Goal: Task Accomplishment & Management: Manage account settings

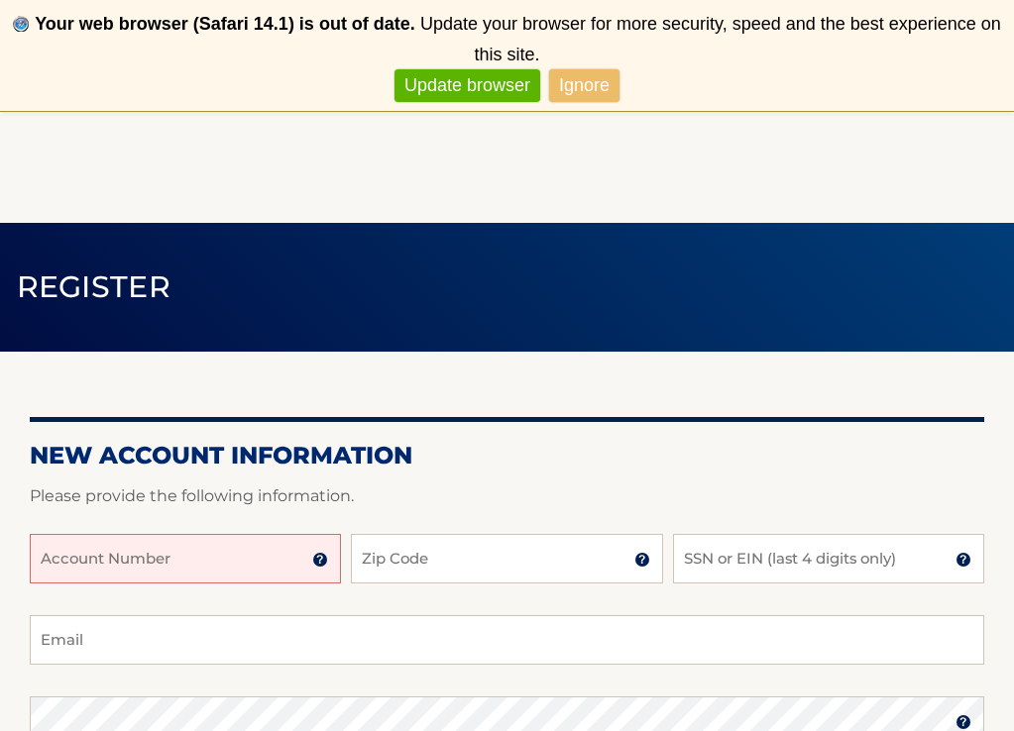
click at [432, 87] on link "Update browser" at bounding box center [467, 85] width 146 height 33
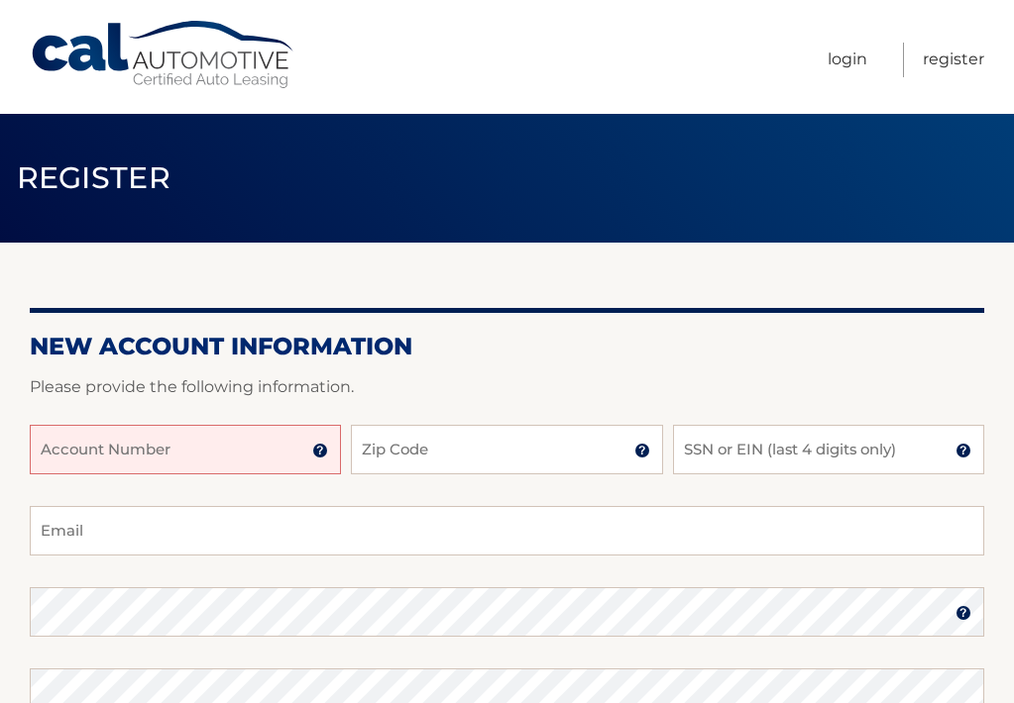
click at [59, 444] on input "Account Number" at bounding box center [185, 450] width 311 height 50
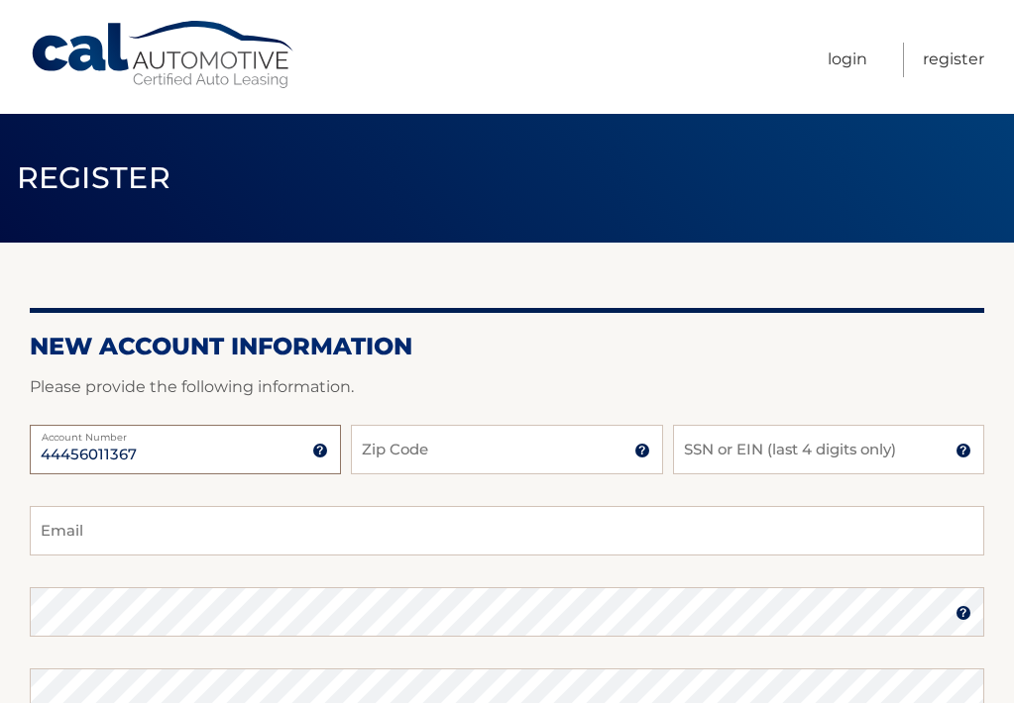
type input "44456011367"
click at [393, 454] on input "Zip Code" at bounding box center [506, 450] width 311 height 50
type input "11040"
click at [754, 449] on input "SSN or EIN (last 4 digits only)" at bounding box center [828, 450] width 311 height 50
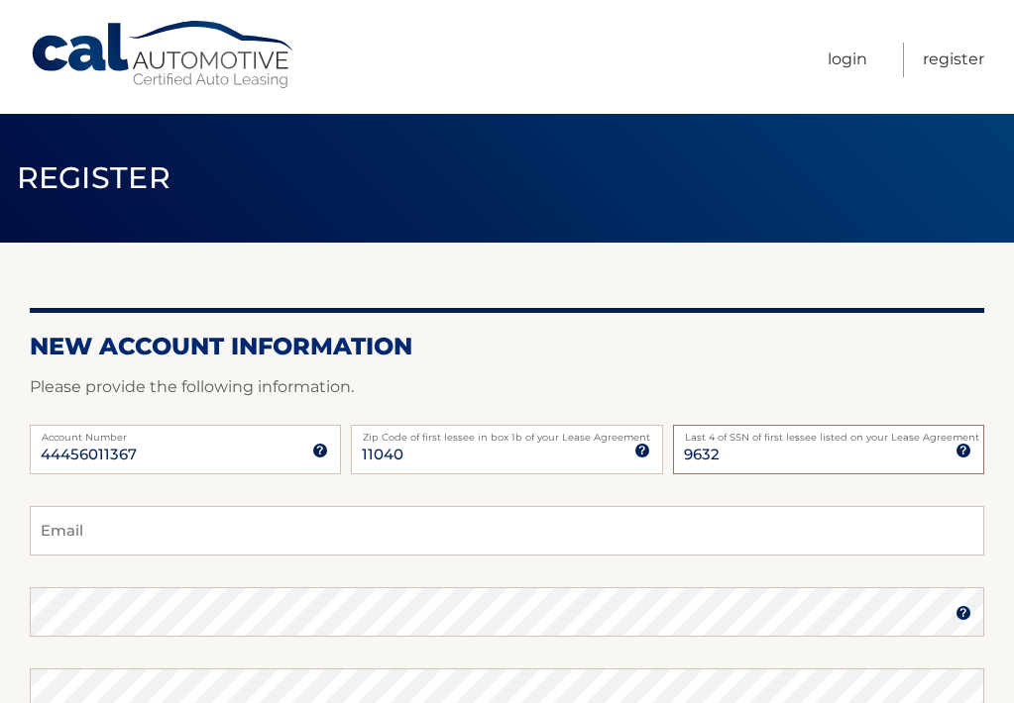
type input "9632"
click at [585, 527] on input "Email" at bounding box center [507, 531] width 954 height 50
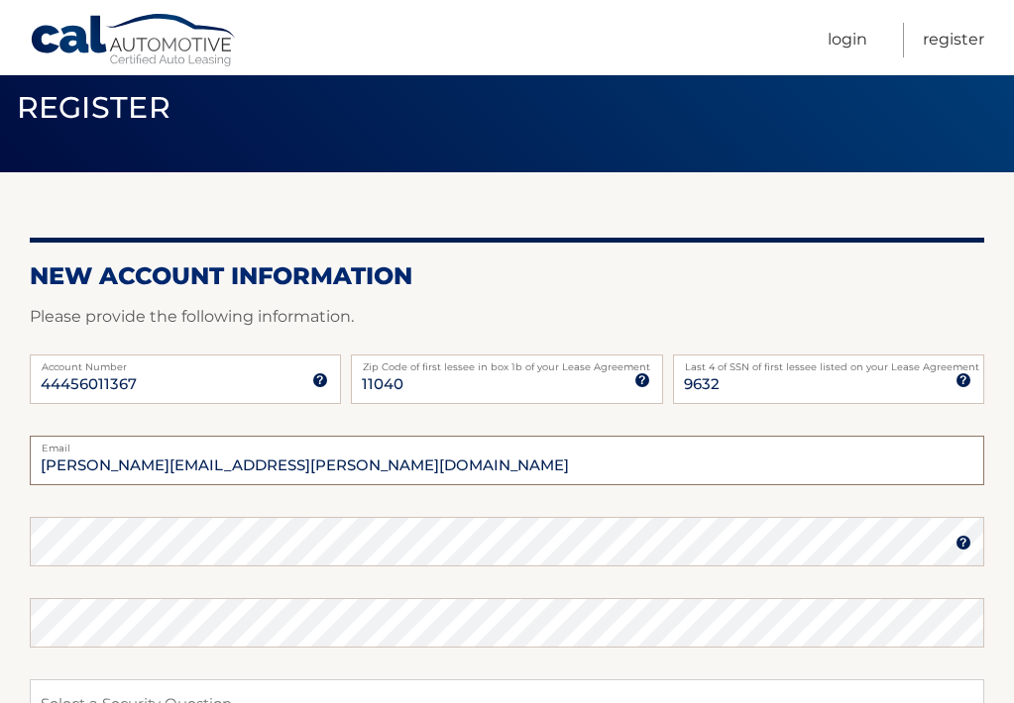
scroll to position [63, 0]
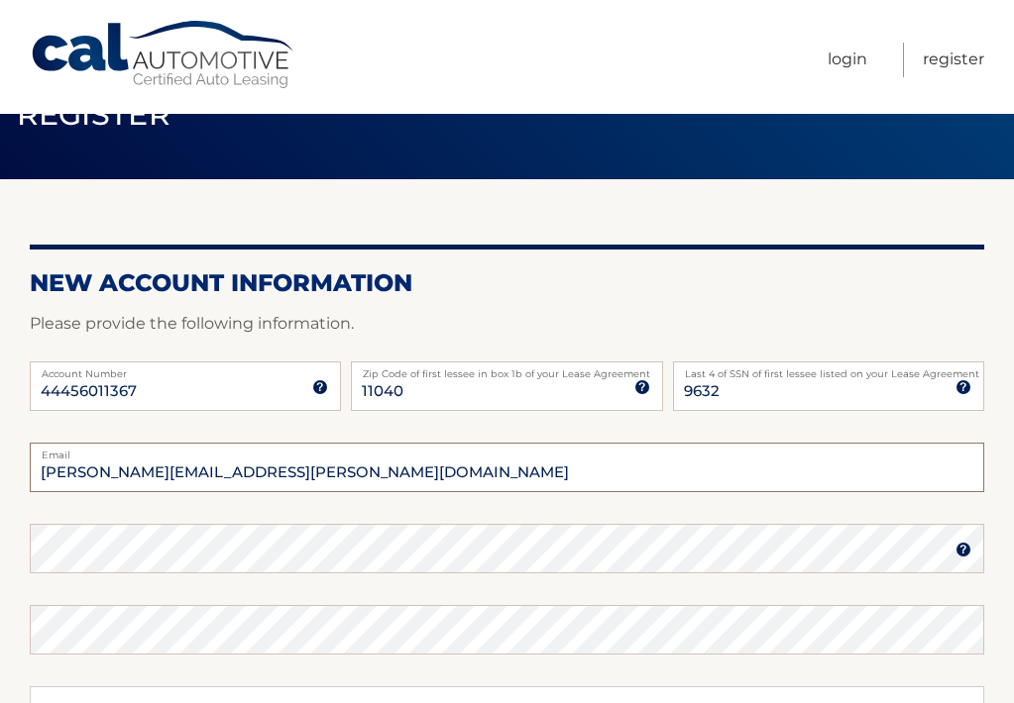
type input "[PERSON_NAME][EMAIL_ADDRESS][PERSON_NAME][DOMAIN_NAME]"
click at [963, 544] on img at bounding box center [963, 550] width 16 height 16
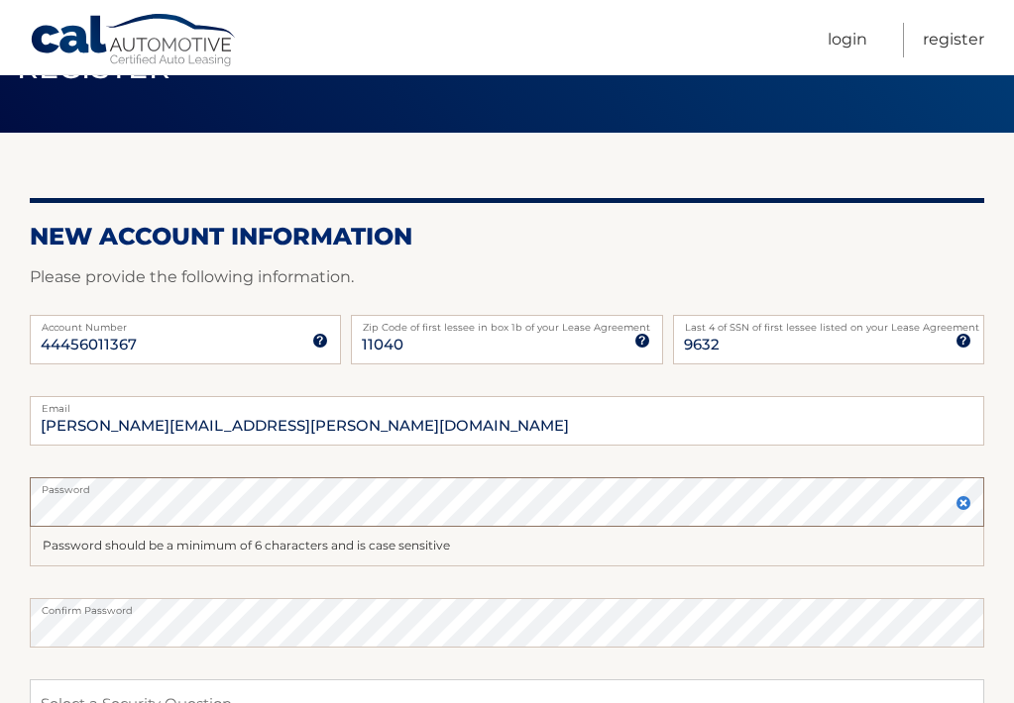
scroll to position [108, 0]
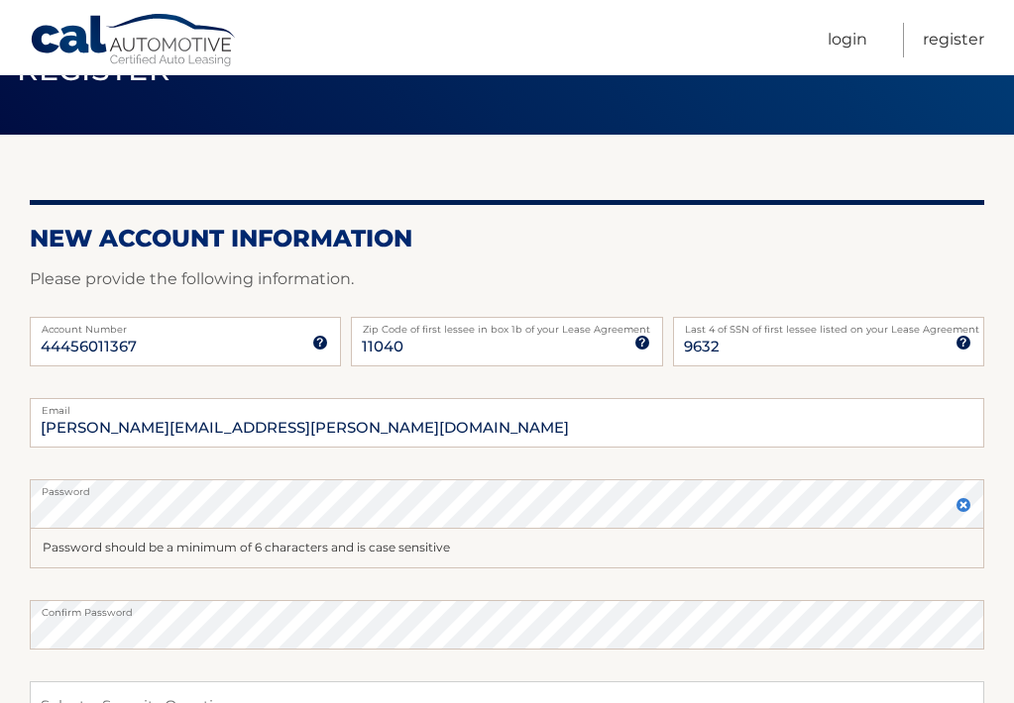
click at [100, 548] on div "Password should be a minimum of 6 characters and is case sensitive" at bounding box center [507, 549] width 954 height 40
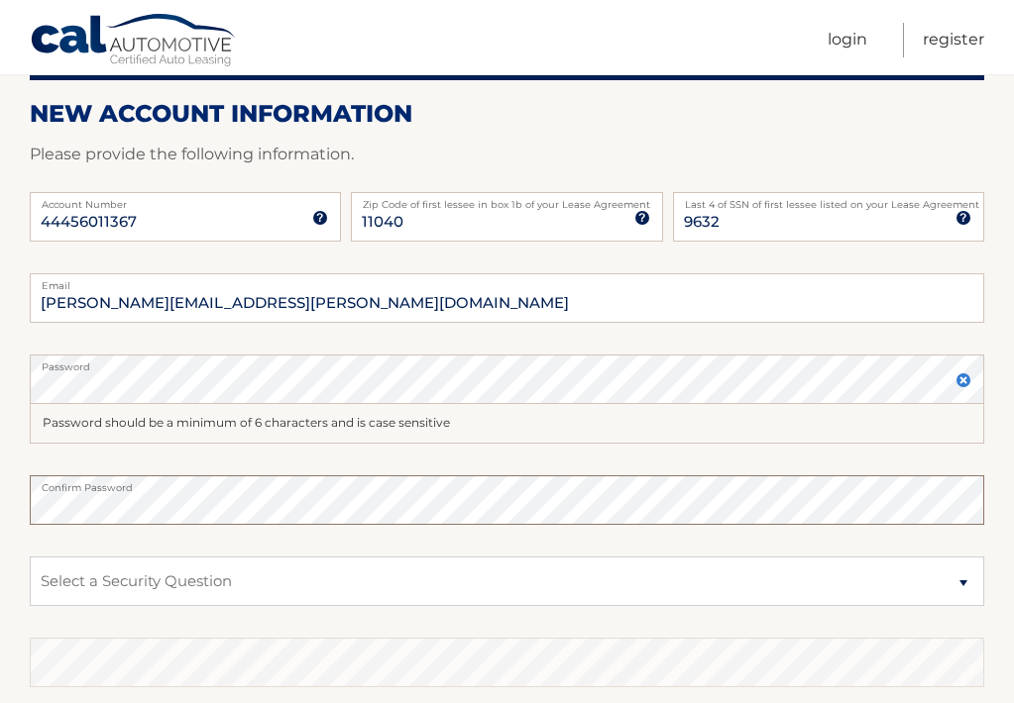
scroll to position [234, 0]
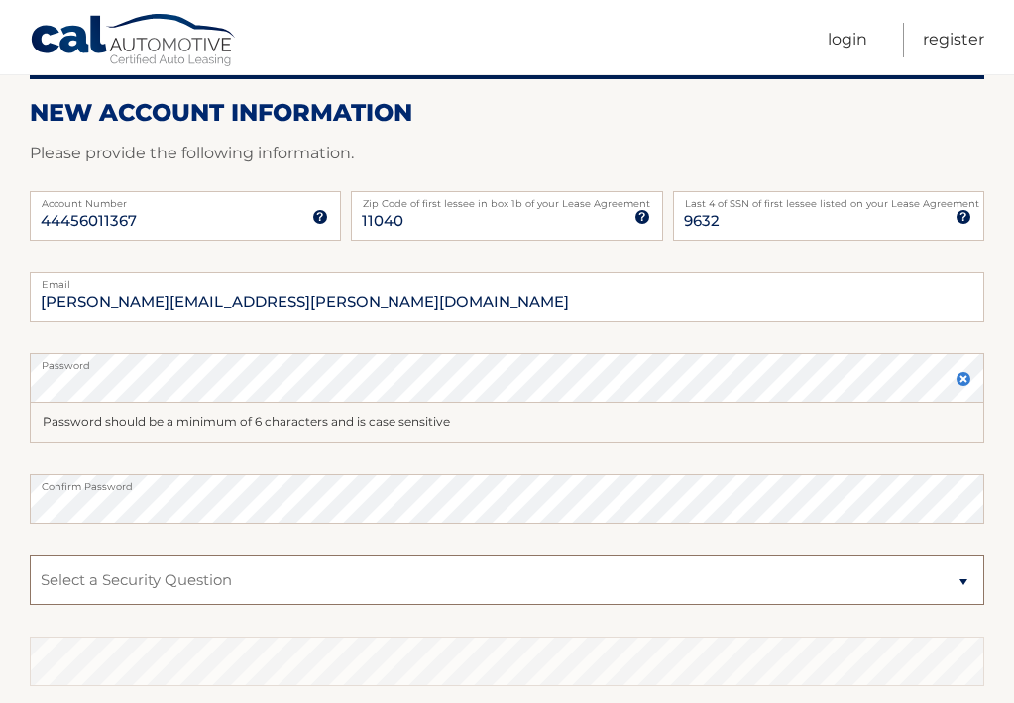
select select "2"
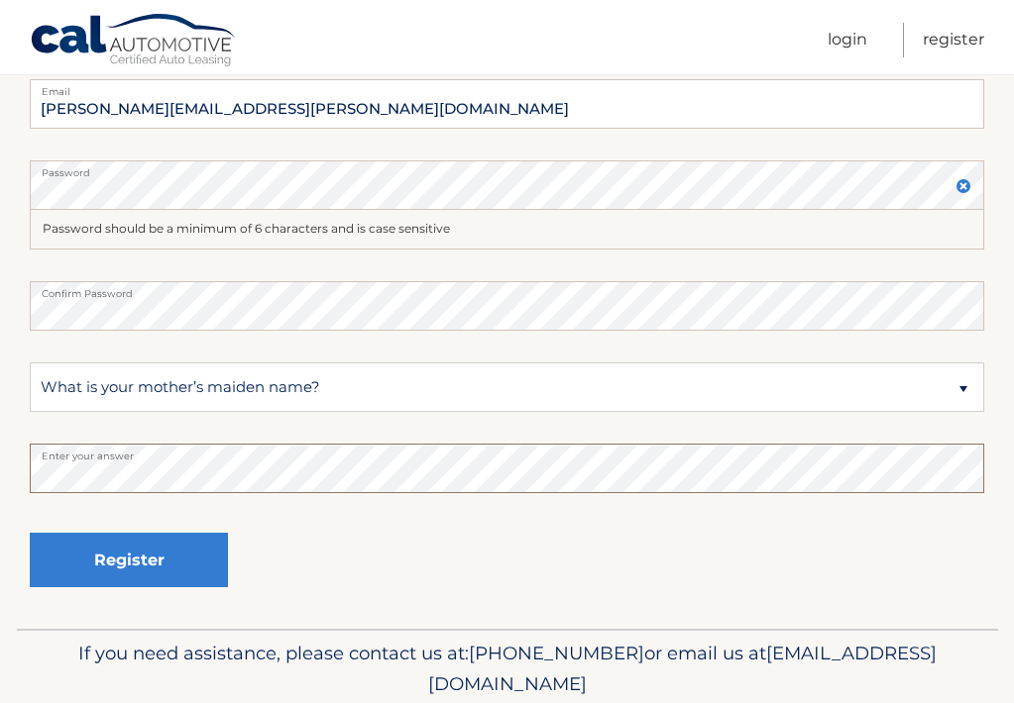
scroll to position [437, 0]
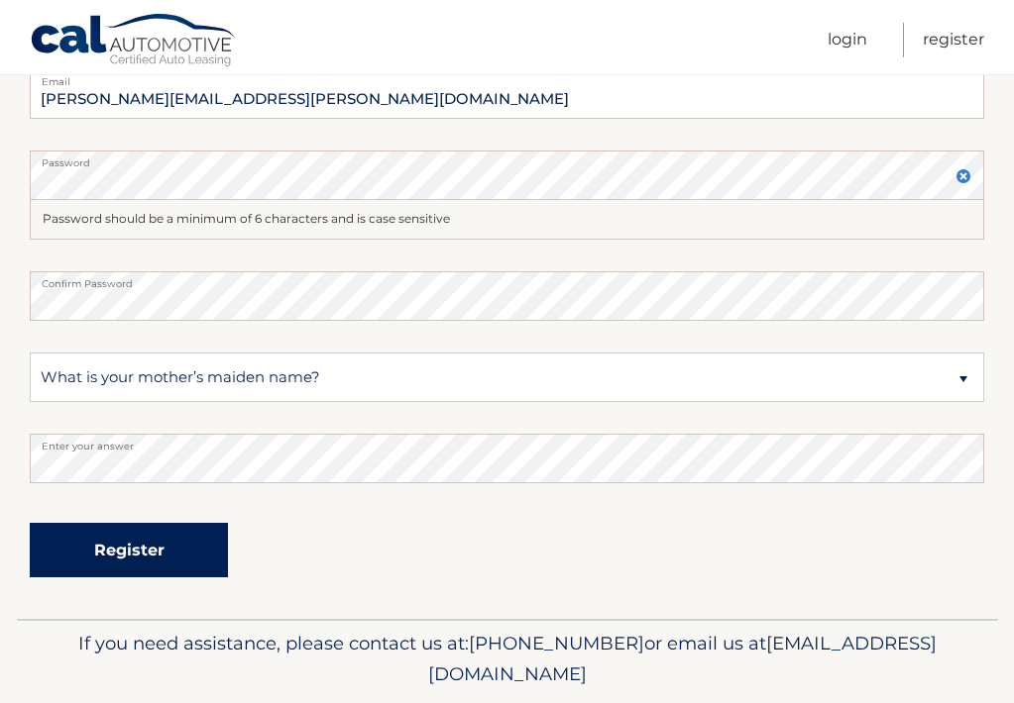
click at [190, 557] on button "Register" at bounding box center [129, 550] width 198 height 54
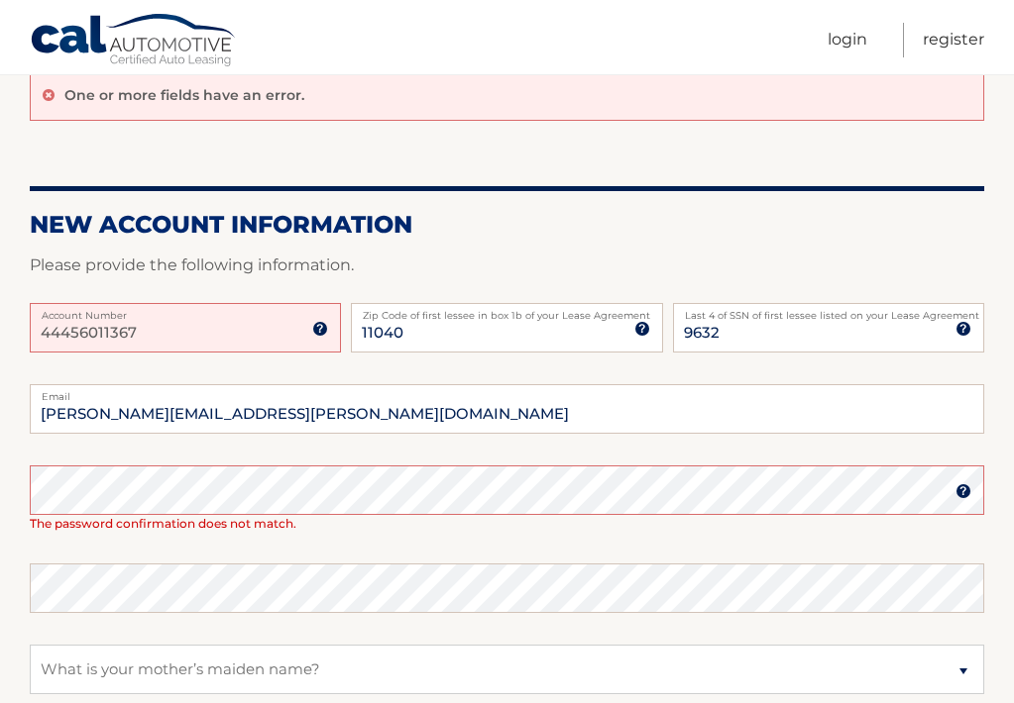
scroll to position [183, 0]
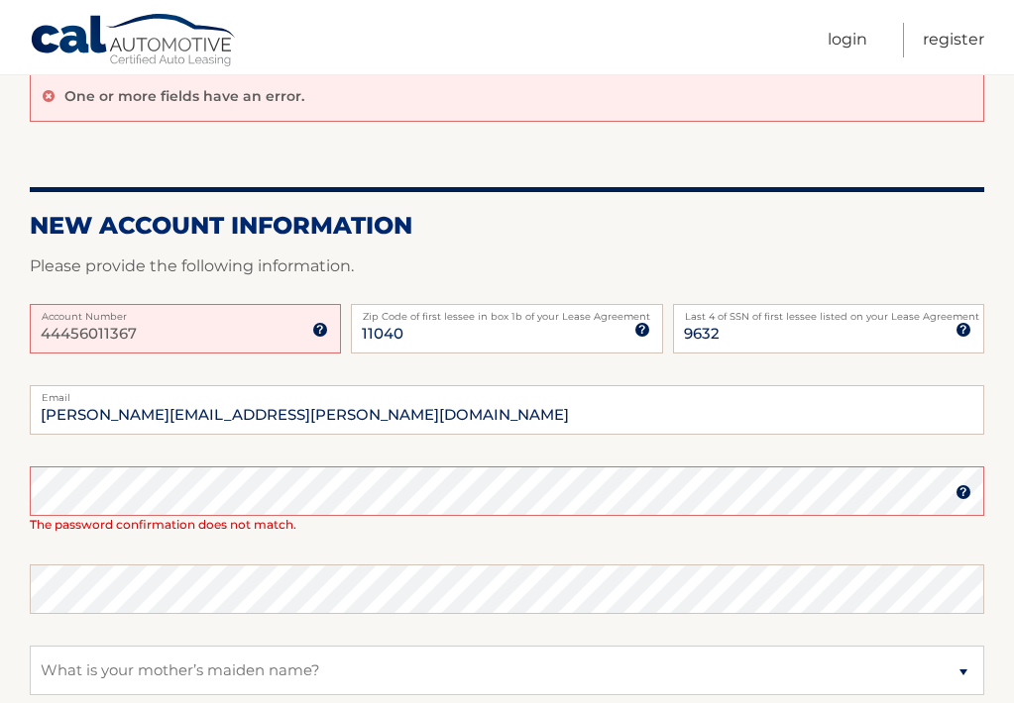
click at [317, 335] on img at bounding box center [320, 330] width 16 height 16
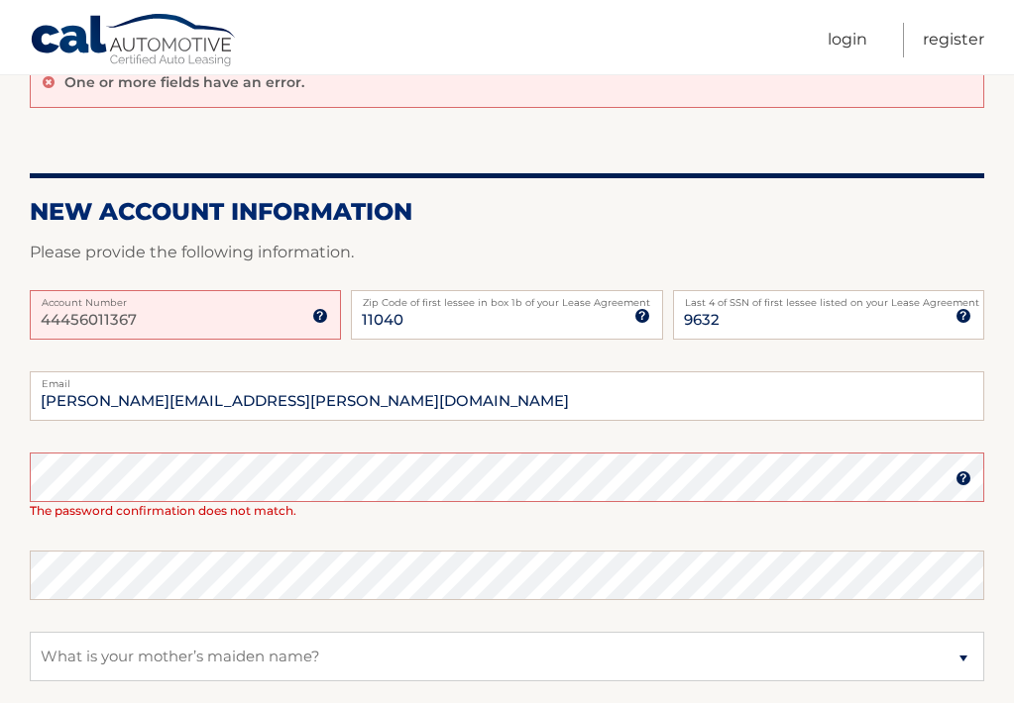
scroll to position [202, 0]
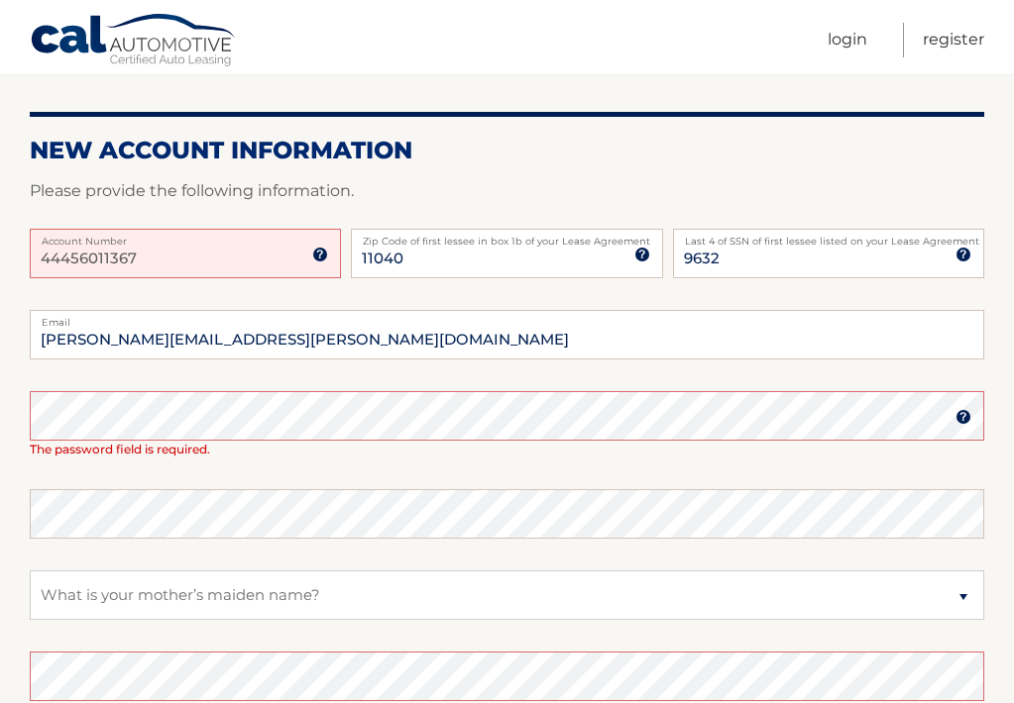
scroll to position [264, 0]
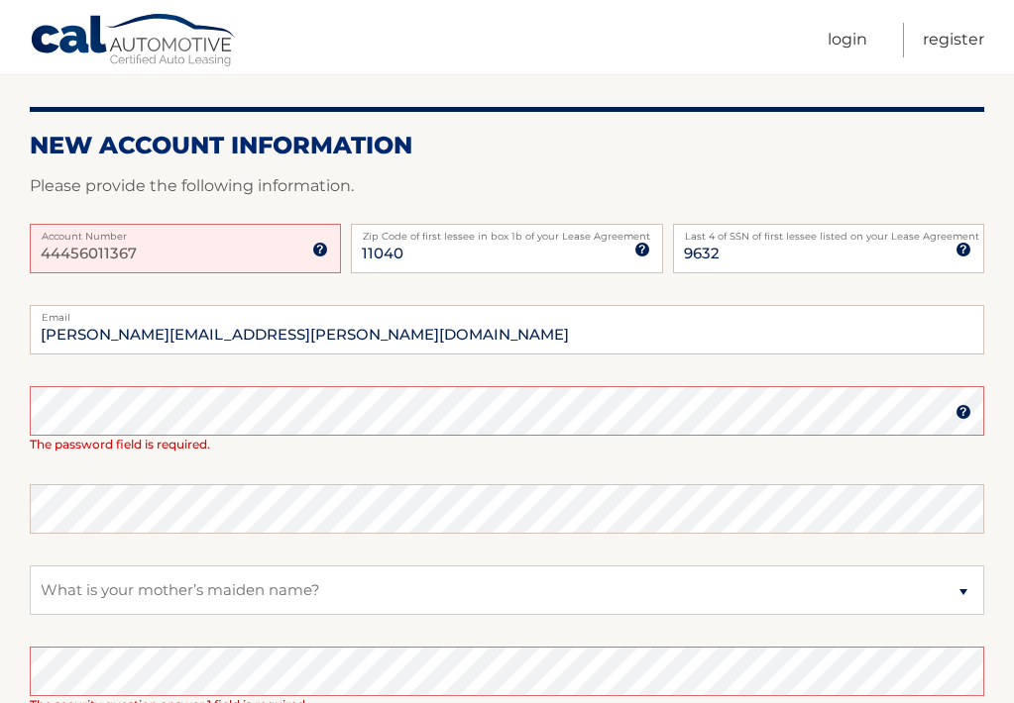
drag, startPoint x: 146, startPoint y: 248, endPoint x: 0, endPoint y: 265, distance: 146.6
click at [0, 265] on section "One or more fields have an error. New Account Information Please provide the fo…" at bounding box center [507, 413] width 1014 height 869
type input "4"
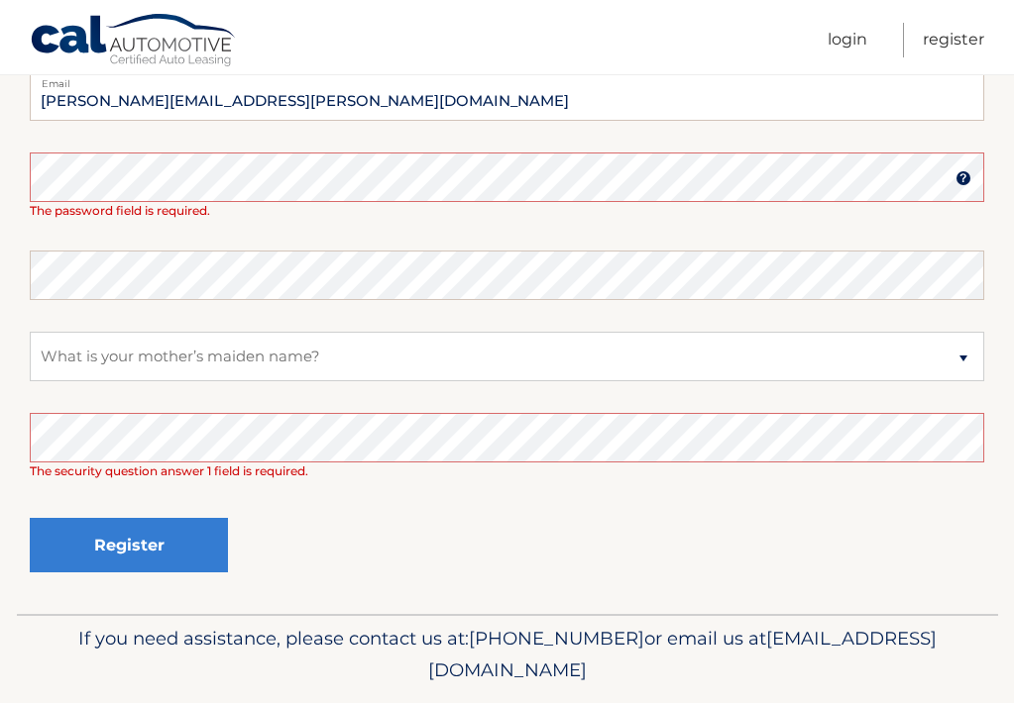
scroll to position [498, 0]
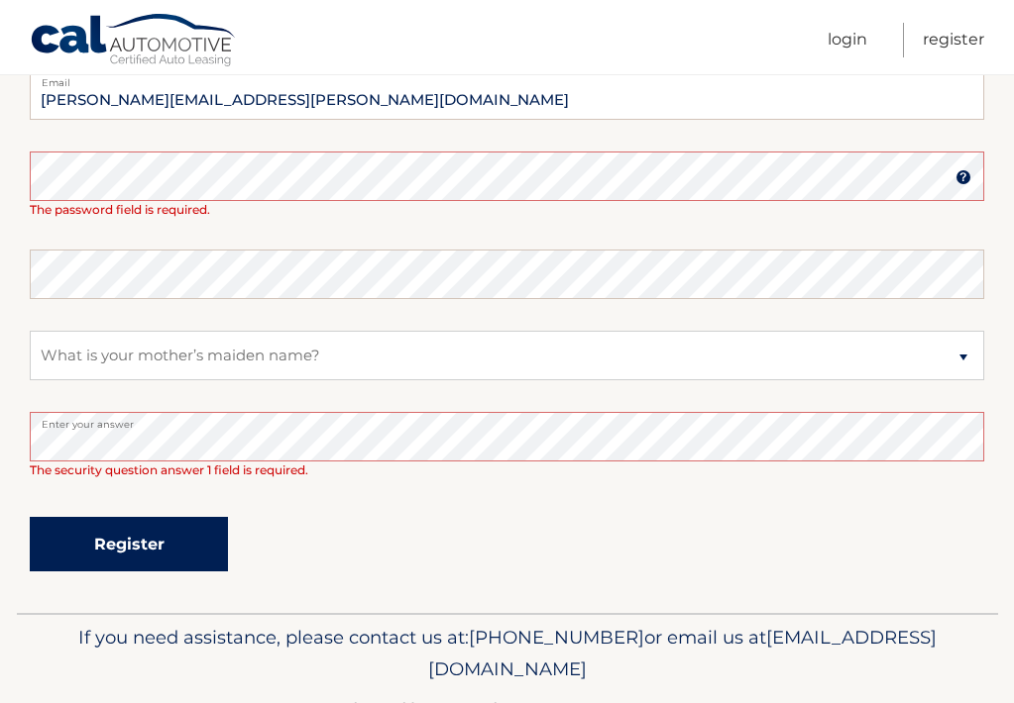
click at [191, 556] on button "Register" at bounding box center [129, 544] width 198 height 54
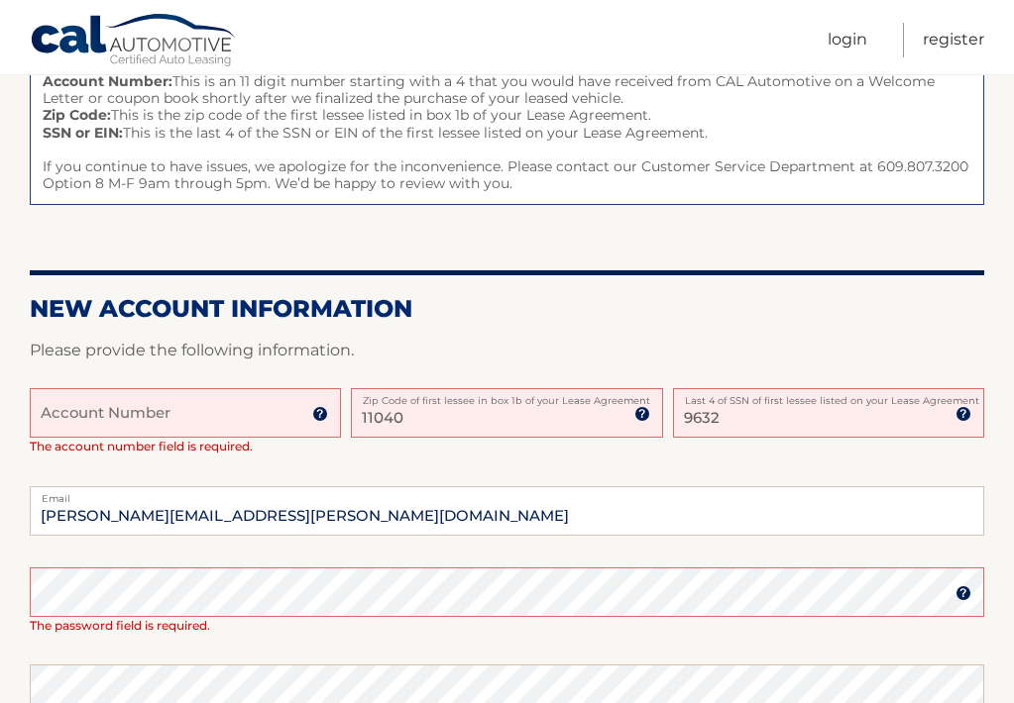
scroll to position [280, 0]
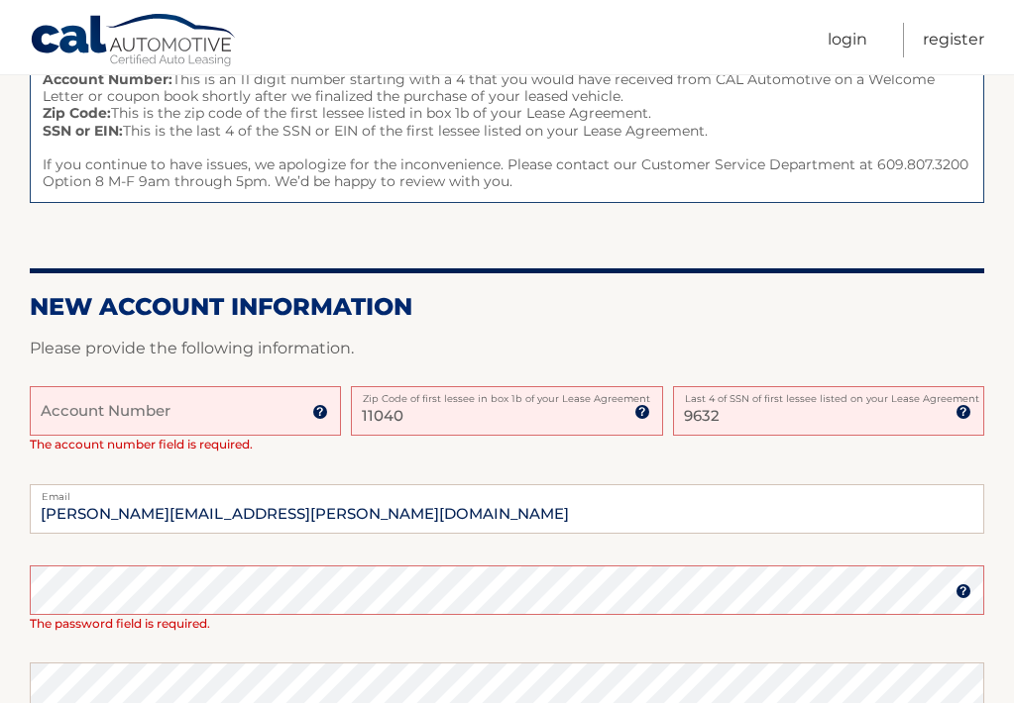
click at [963, 587] on img at bounding box center [963, 592] width 16 height 16
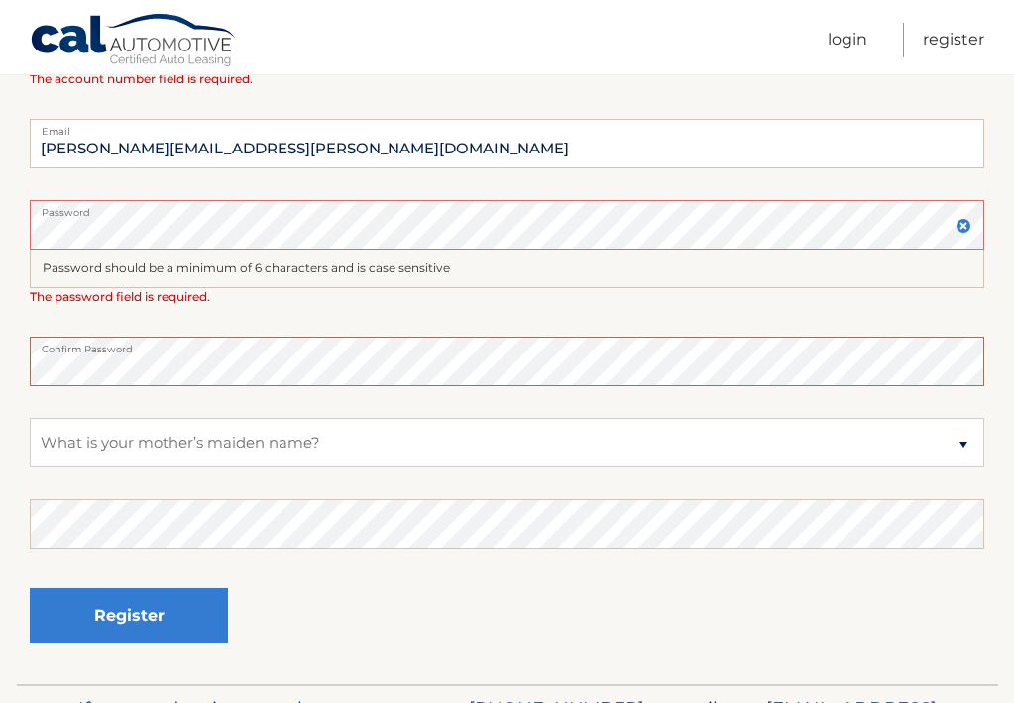
scroll to position [654, 0]
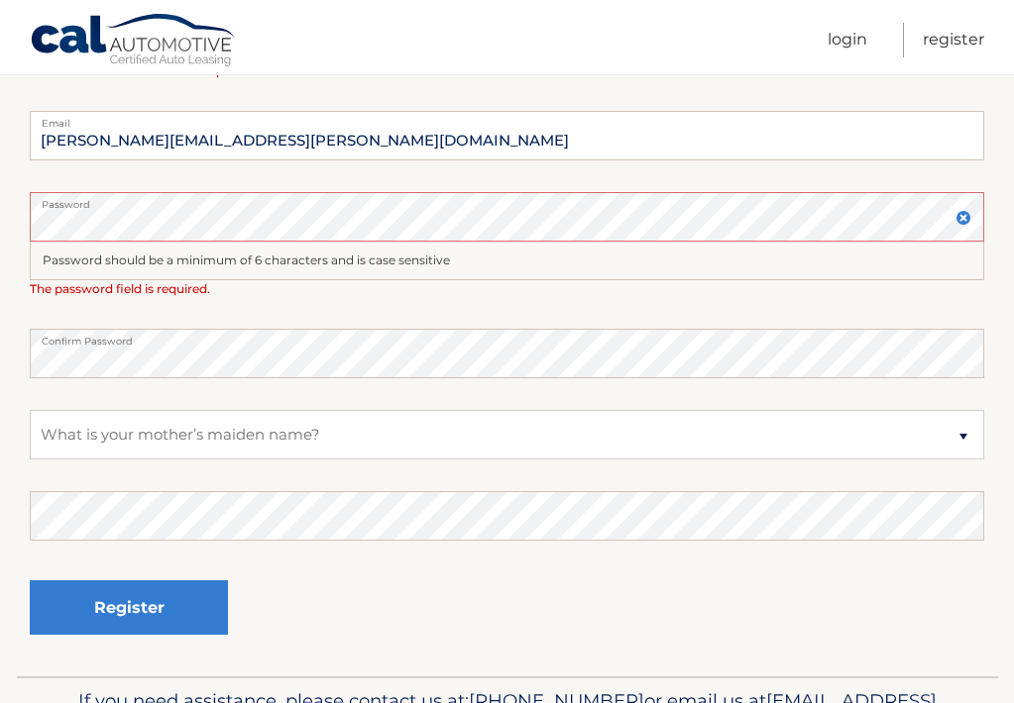
click at [964, 214] on img at bounding box center [963, 218] width 16 height 16
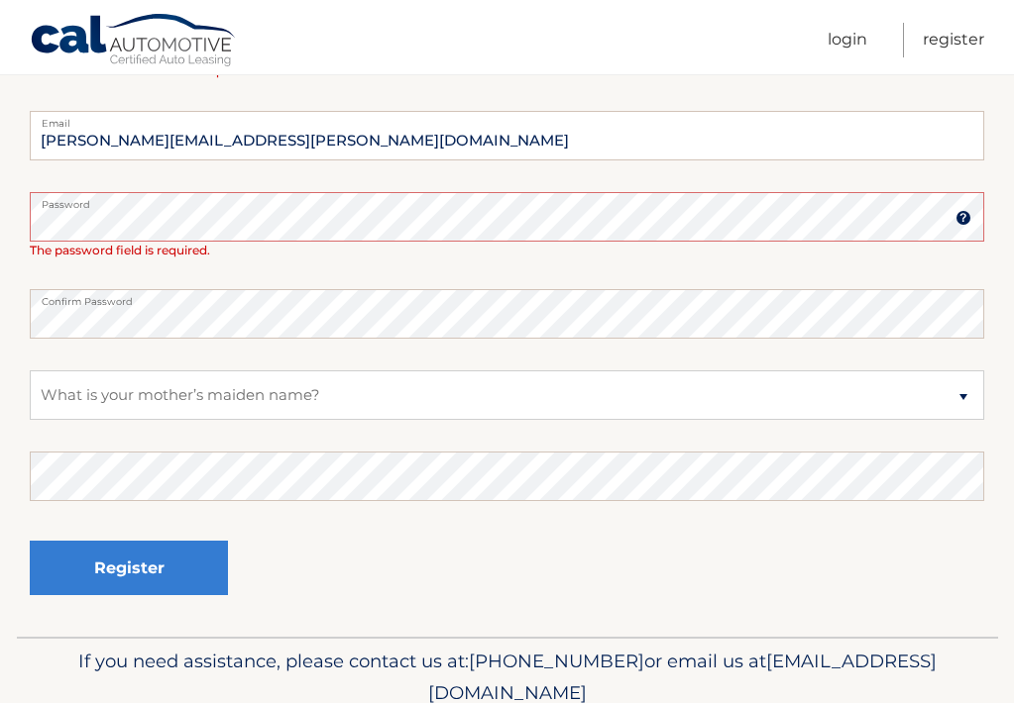
click at [964, 213] on img at bounding box center [963, 218] width 16 height 16
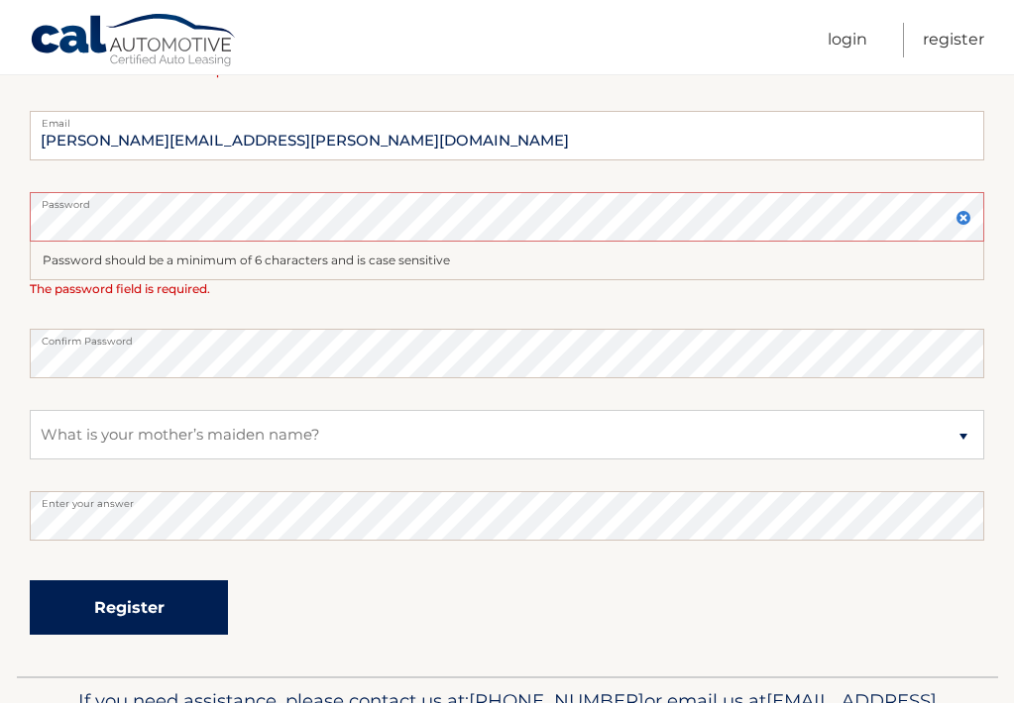
click at [161, 593] on button "Register" at bounding box center [129, 608] width 198 height 54
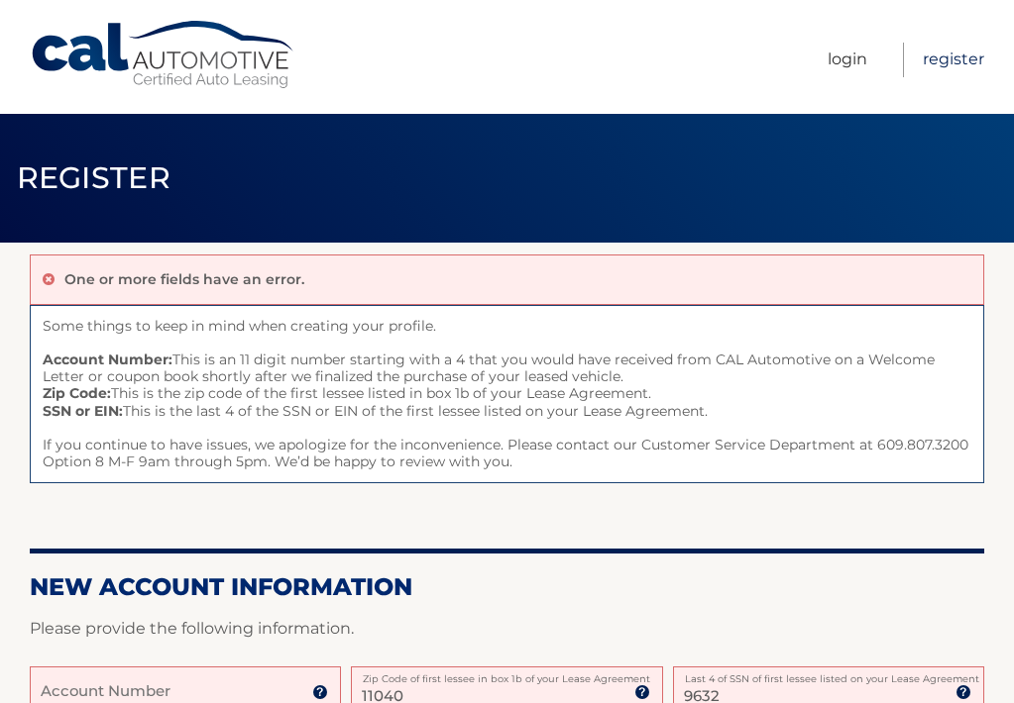
click at [936, 58] on link "Register" at bounding box center [952, 60] width 61 height 35
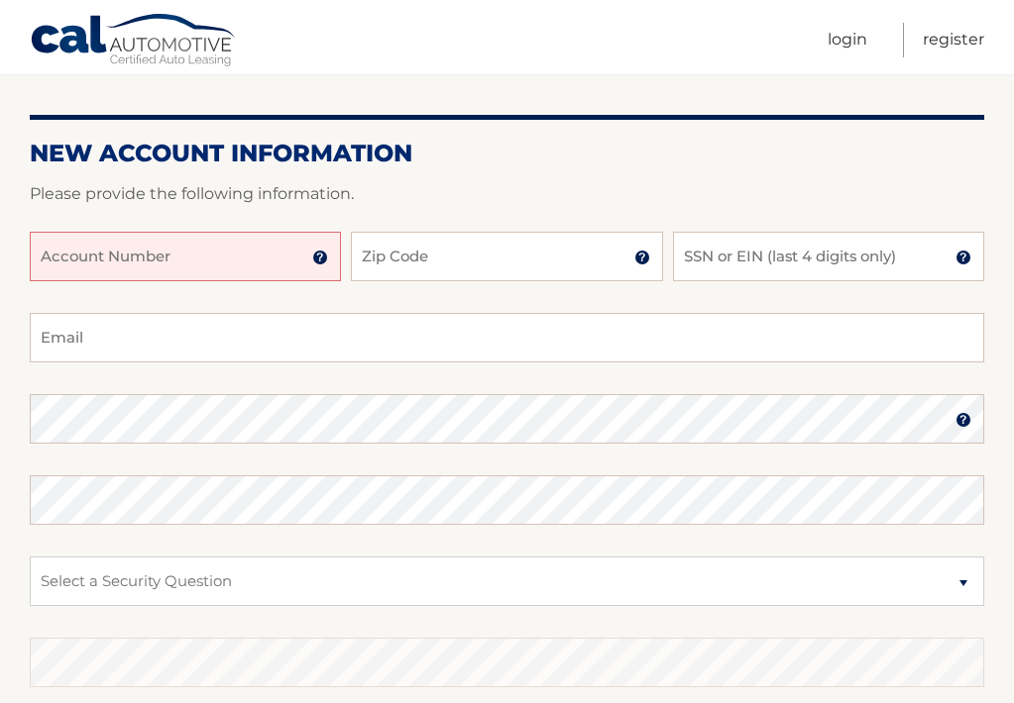
scroll to position [174, 0]
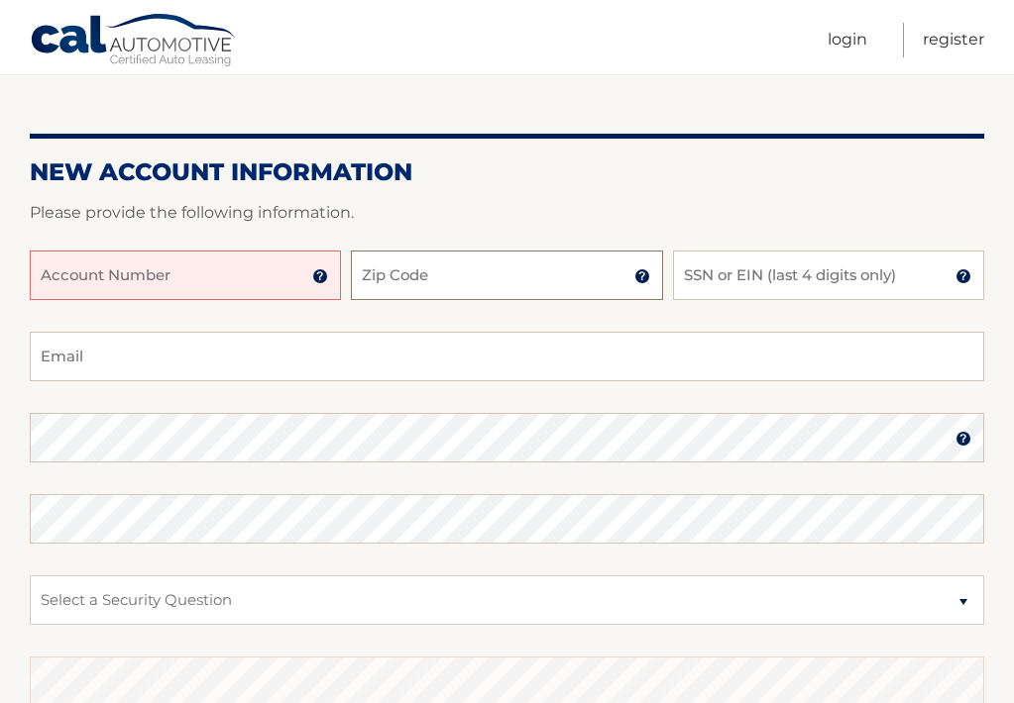
click at [434, 287] on input "Zip Code" at bounding box center [506, 276] width 311 height 50
type input "11040"
click at [715, 272] on input "SSN or EIN (last 4 digits only)" at bounding box center [828, 276] width 311 height 50
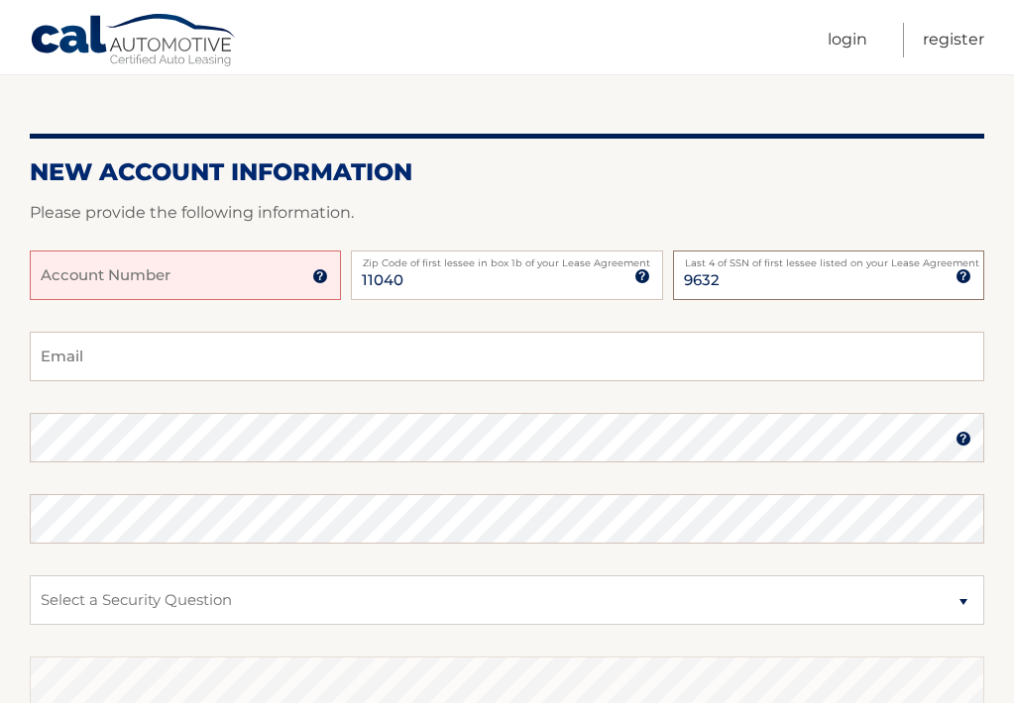
type input "9632"
click at [397, 374] on input "Email" at bounding box center [507, 357] width 954 height 50
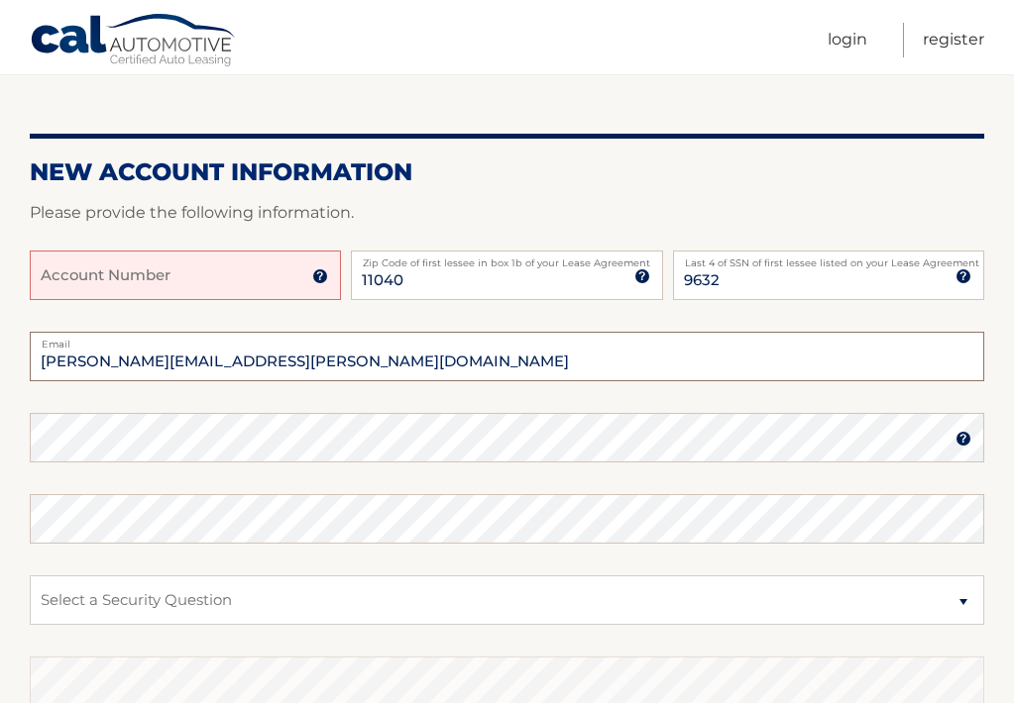
type input "[PERSON_NAME][EMAIL_ADDRESS][PERSON_NAME][DOMAIN_NAME]"
select select "2"
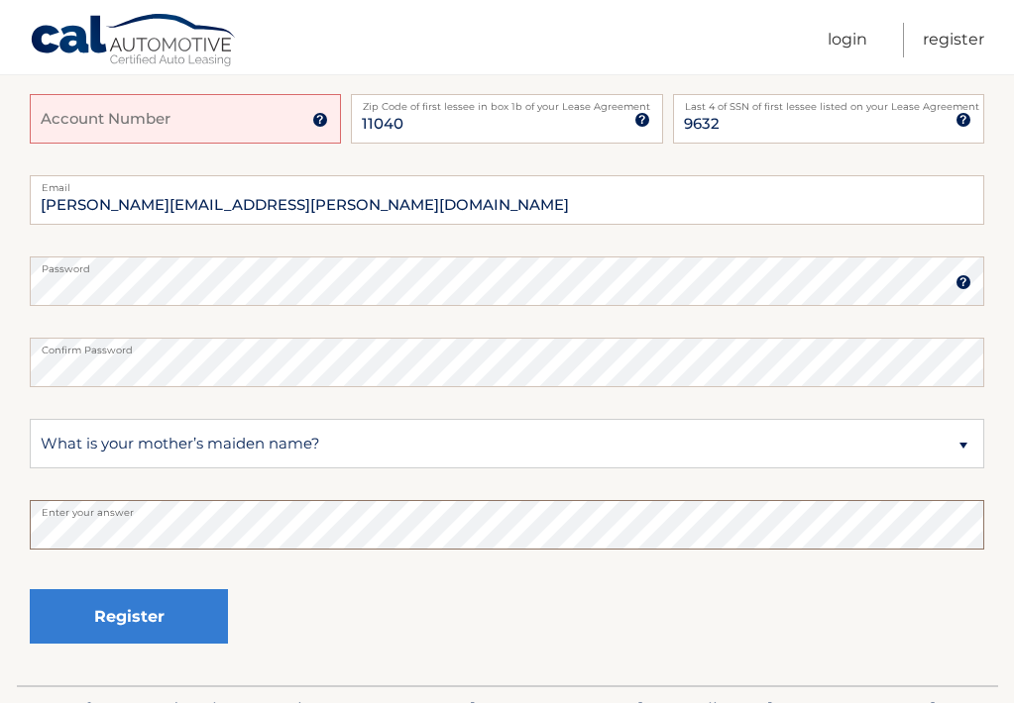
scroll to position [320, 0]
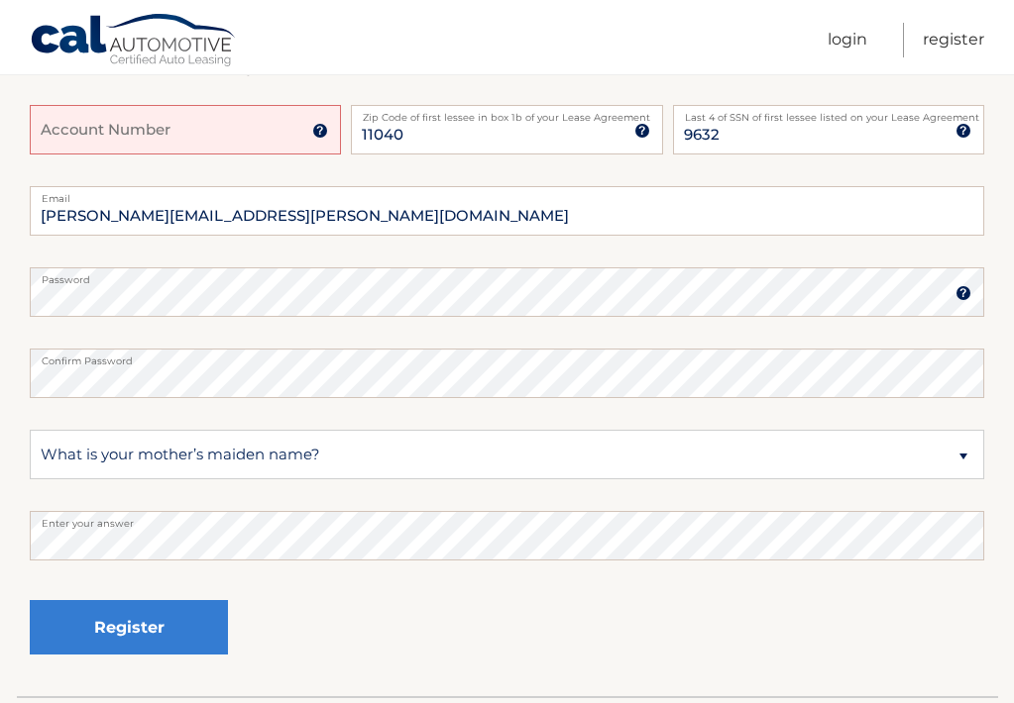
click at [219, 130] on input "Account Number" at bounding box center [185, 130] width 311 height 50
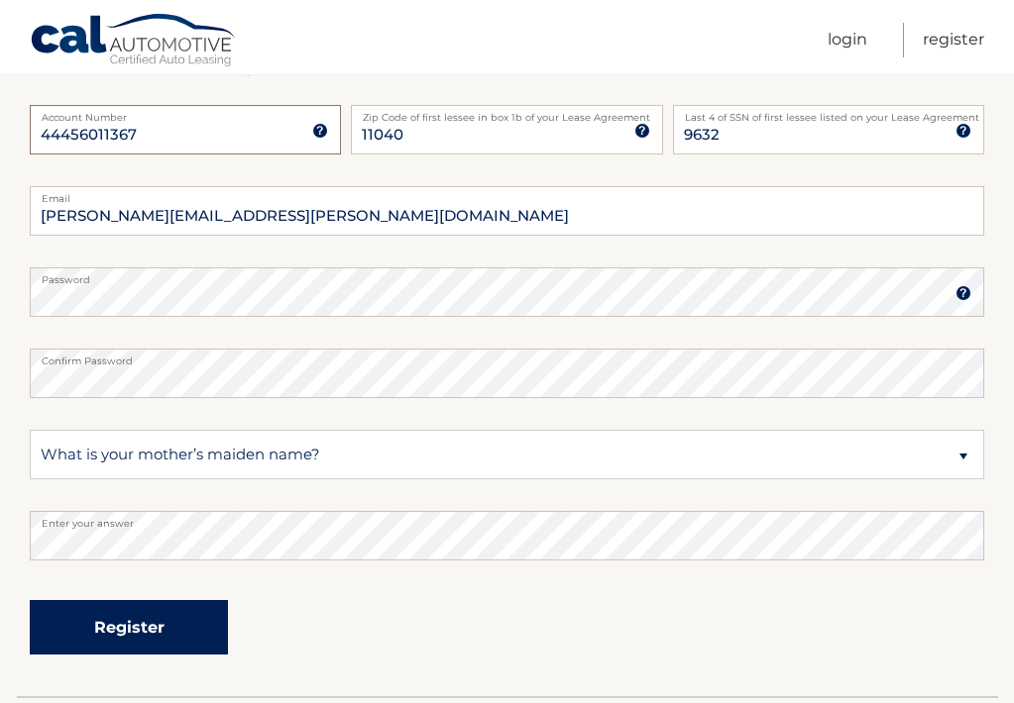
type input "44456011367"
click at [134, 616] on button "Register" at bounding box center [129, 627] width 198 height 54
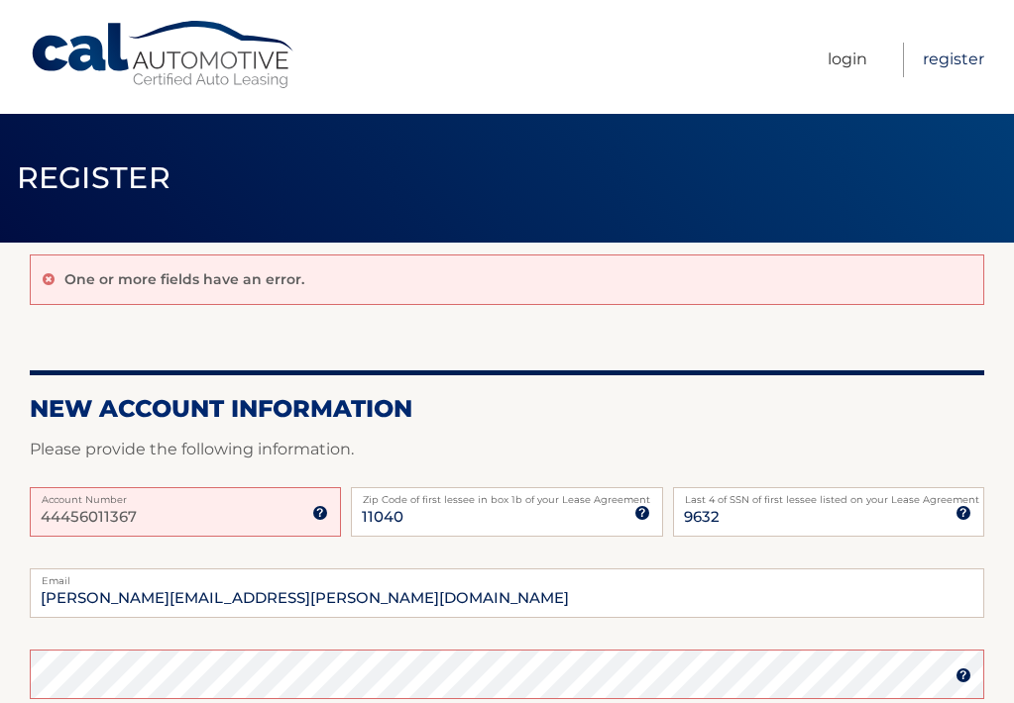
click at [947, 51] on link "Register" at bounding box center [952, 60] width 61 height 35
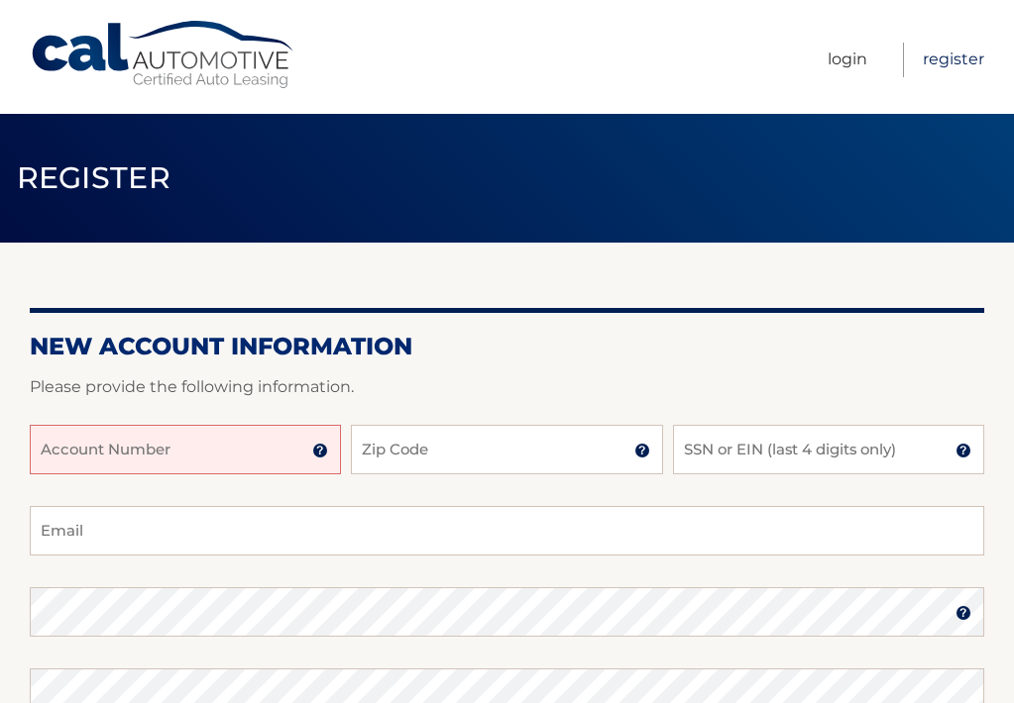
click at [955, 57] on link "Register" at bounding box center [952, 60] width 61 height 35
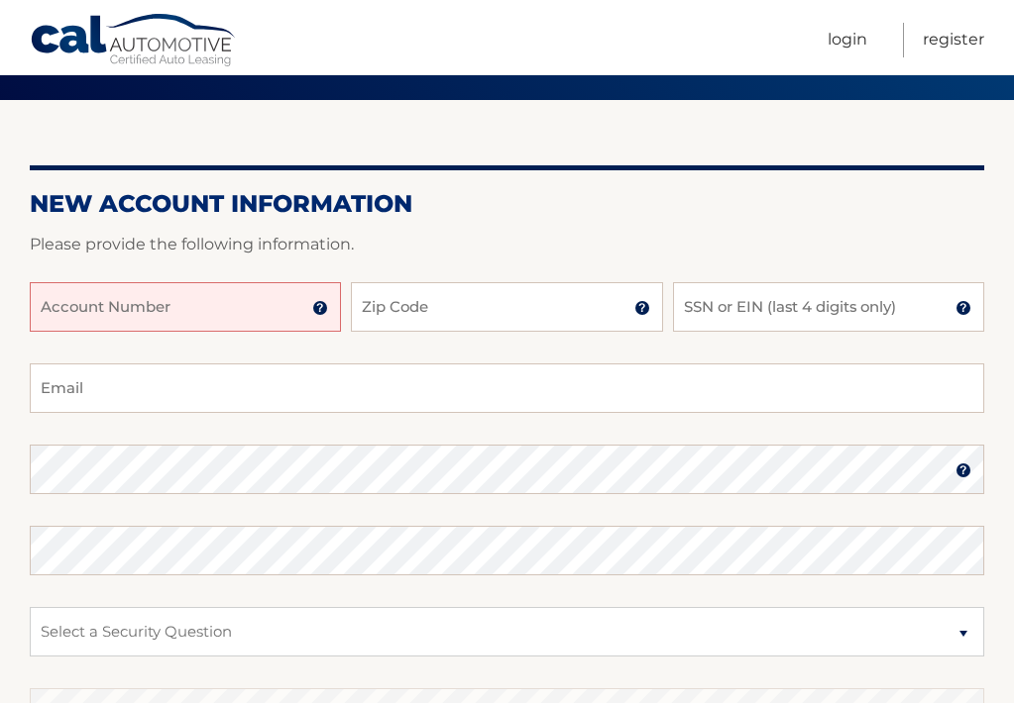
scroll to position [140, 0]
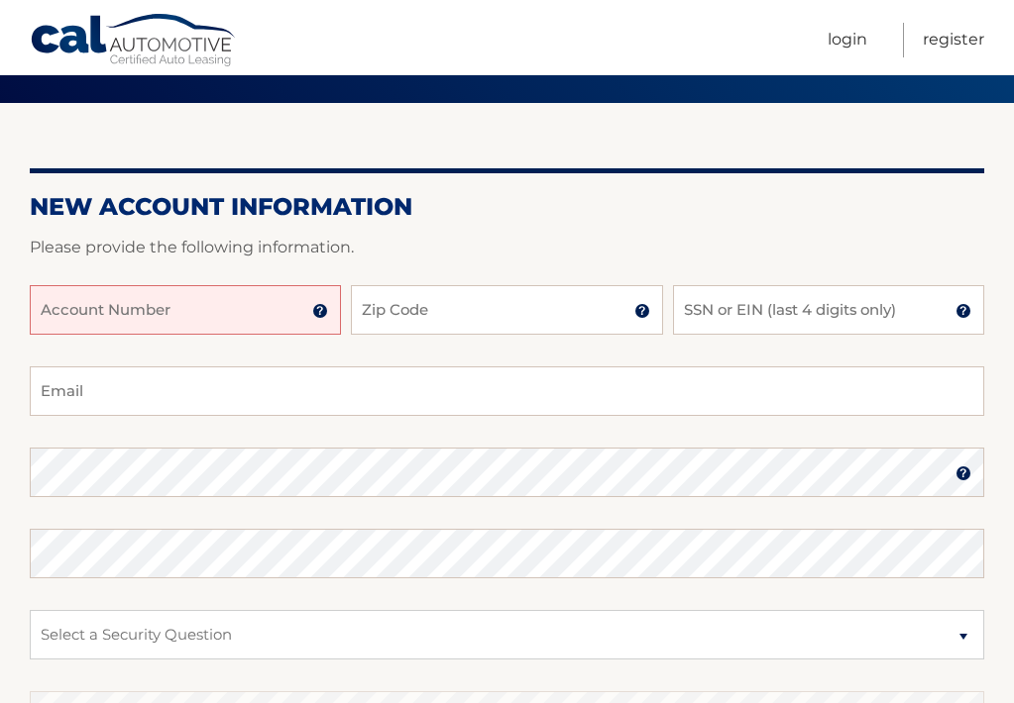
click at [238, 317] on input "Account Number" at bounding box center [185, 310] width 311 height 50
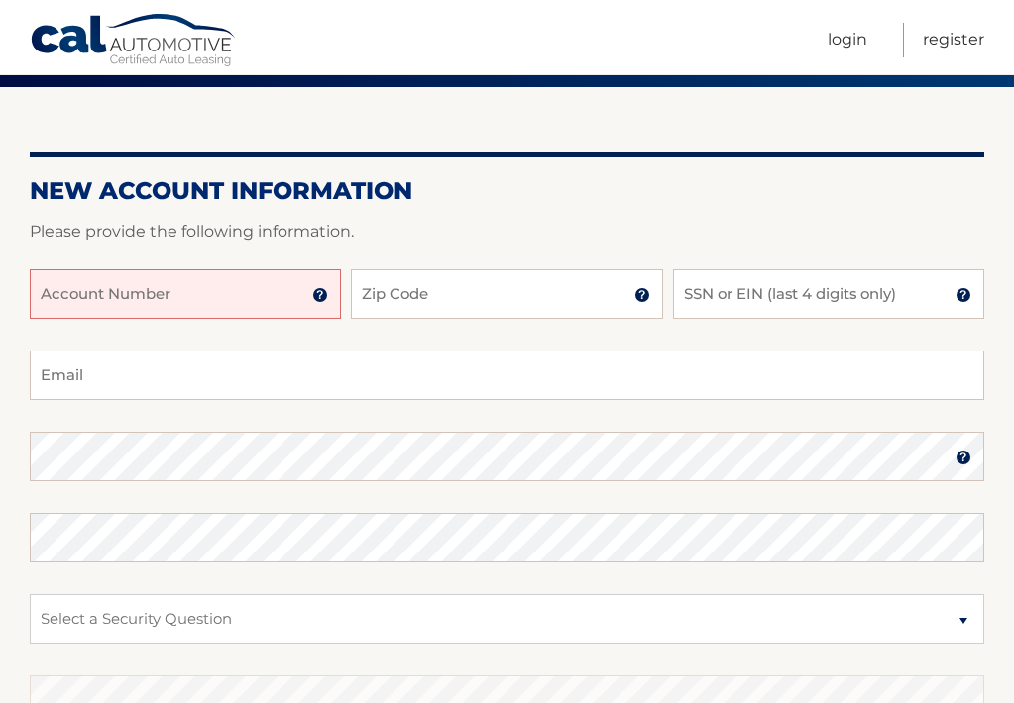
scroll to position [157, 0]
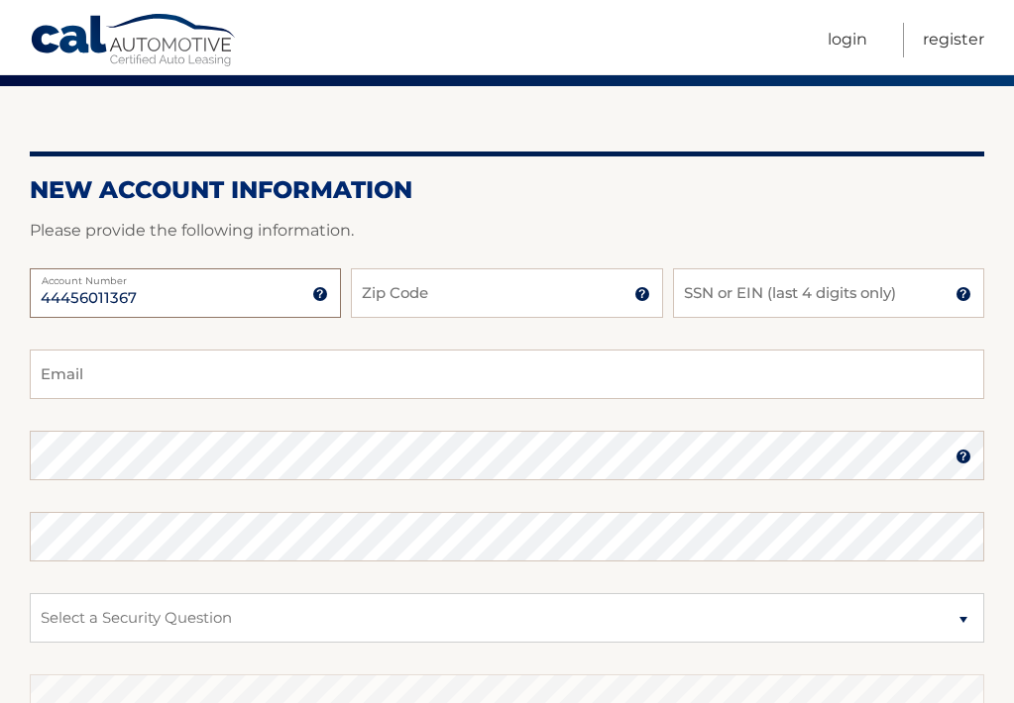
type input "44456011367"
click at [467, 303] on input "Zip Code" at bounding box center [506, 294] width 311 height 50
type input "11040"
click at [724, 292] on input "SSN or EIN (last 4 digits only)" at bounding box center [828, 294] width 311 height 50
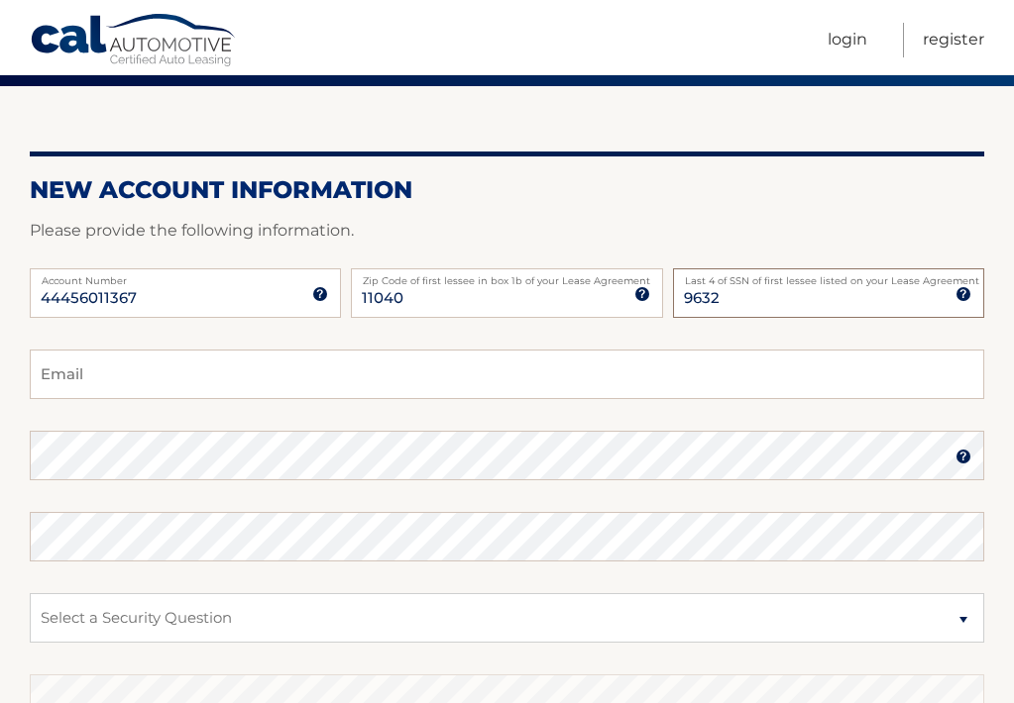
scroll to position [163, 0]
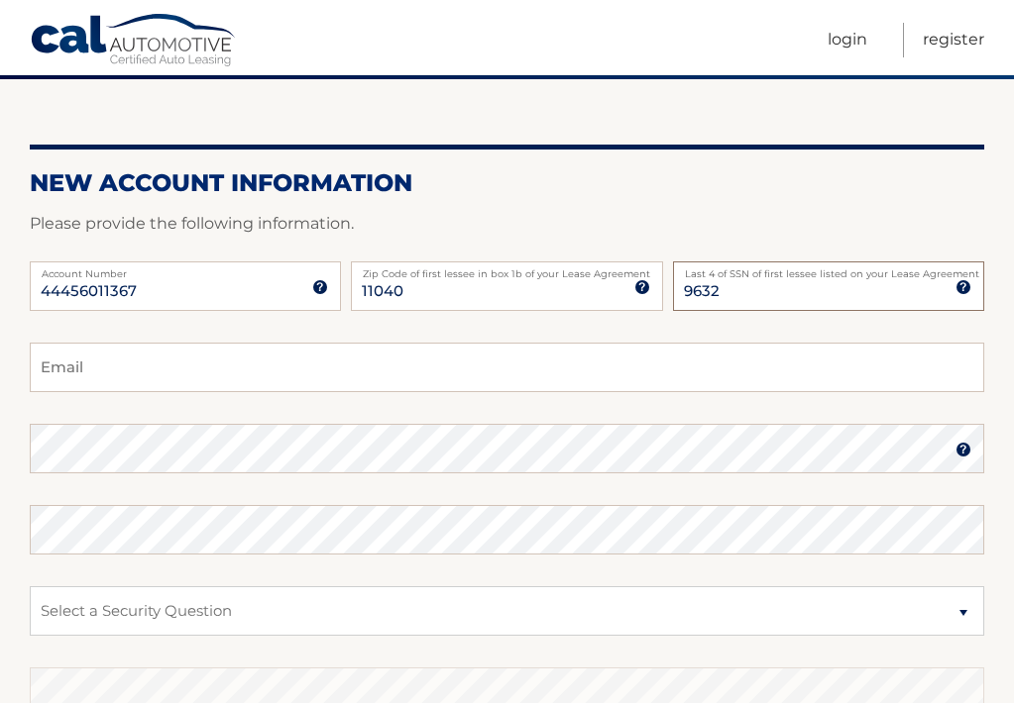
type input "9632"
click at [453, 368] on input "Email" at bounding box center [507, 368] width 954 height 50
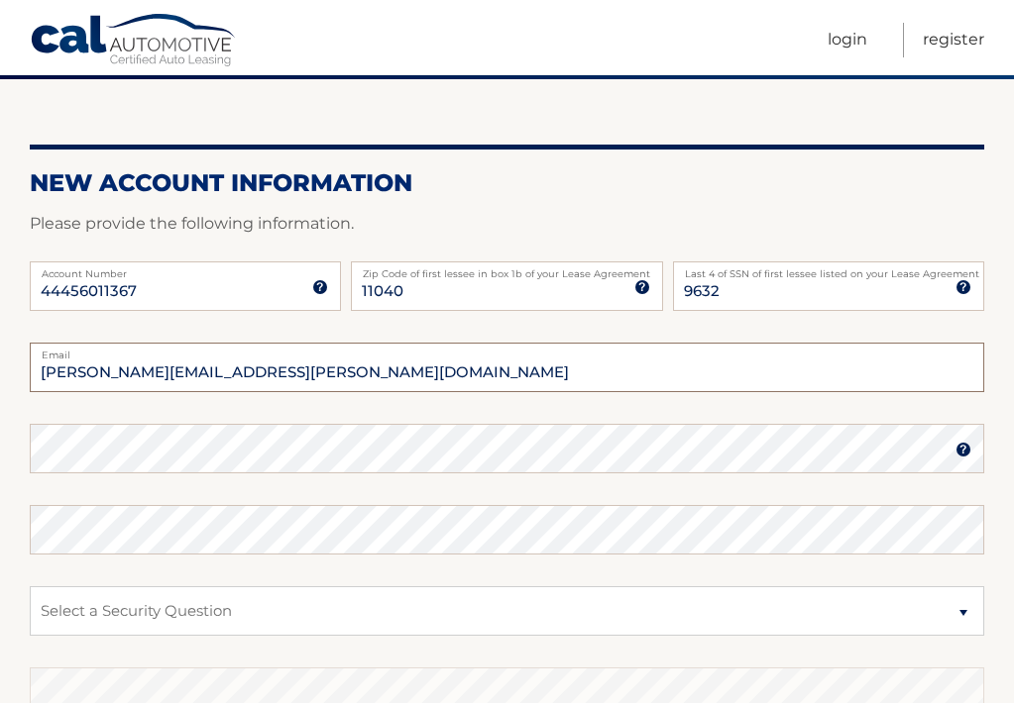
type input "lynn.walka@gmail.com"
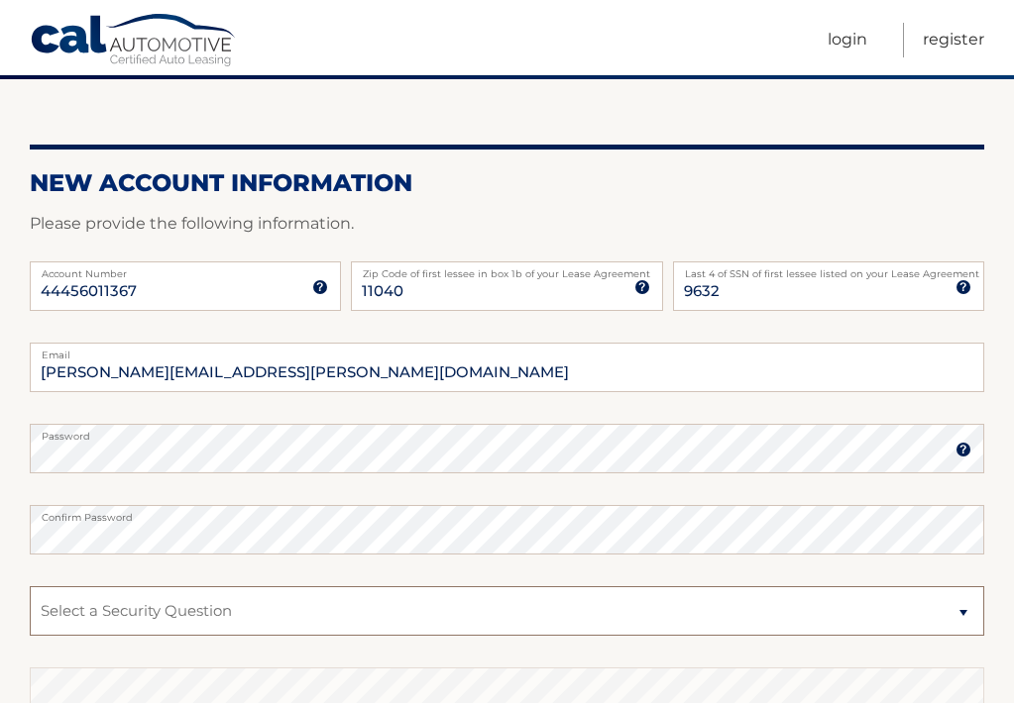
select select "2"
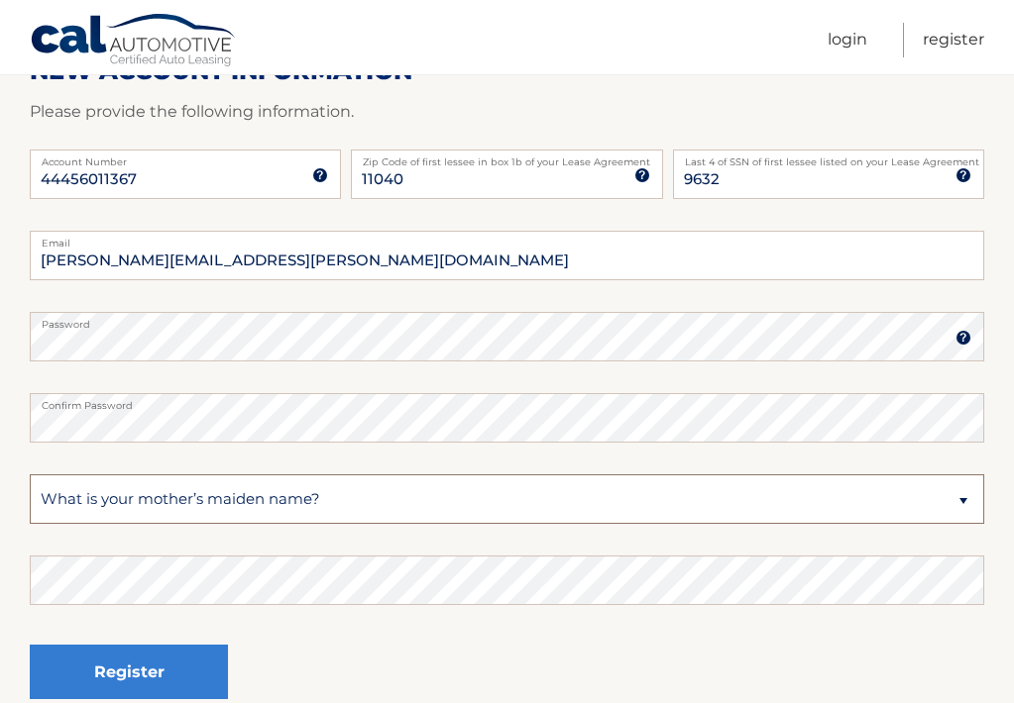
scroll to position [286, 0]
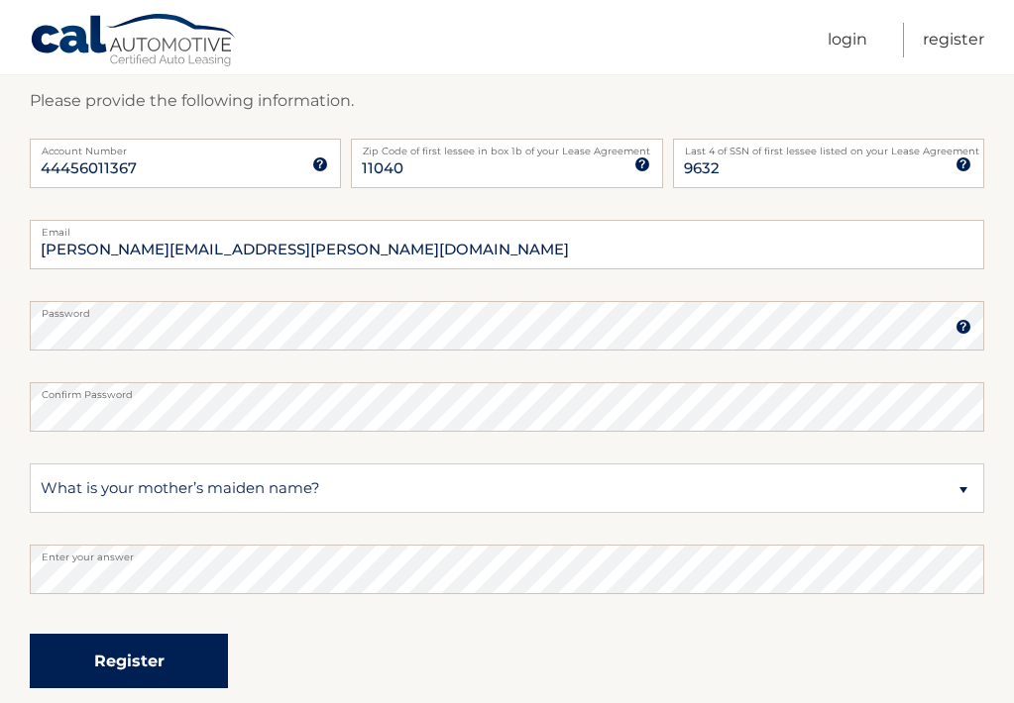
click at [151, 668] on button "Register" at bounding box center [129, 661] width 198 height 54
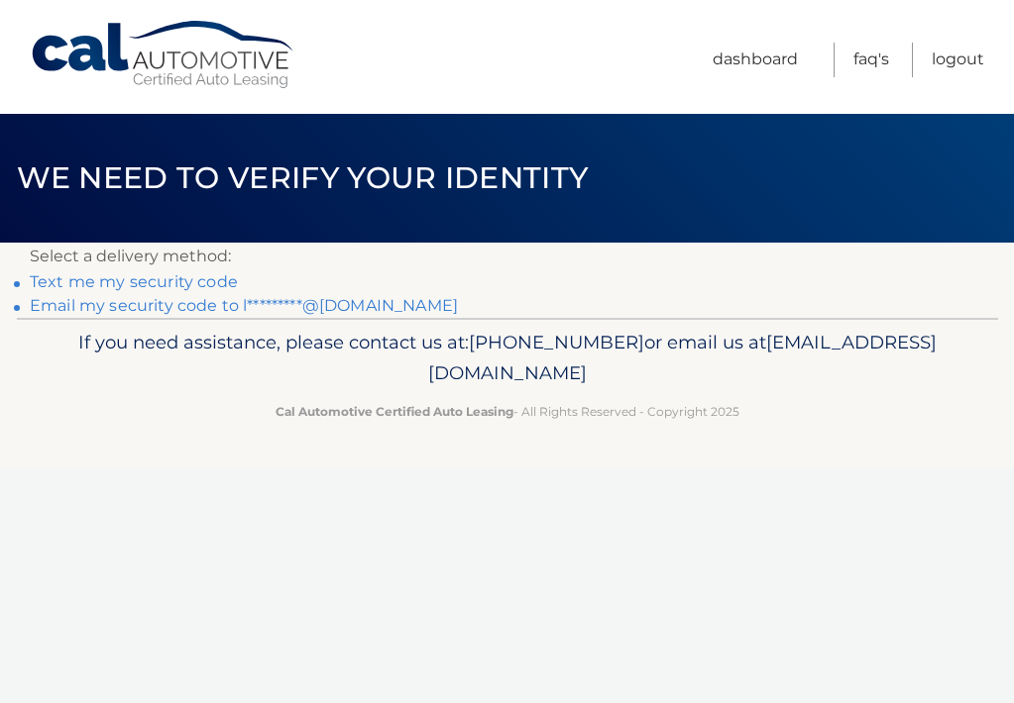
click at [158, 282] on link "Text me my security code" at bounding box center [134, 281] width 208 height 19
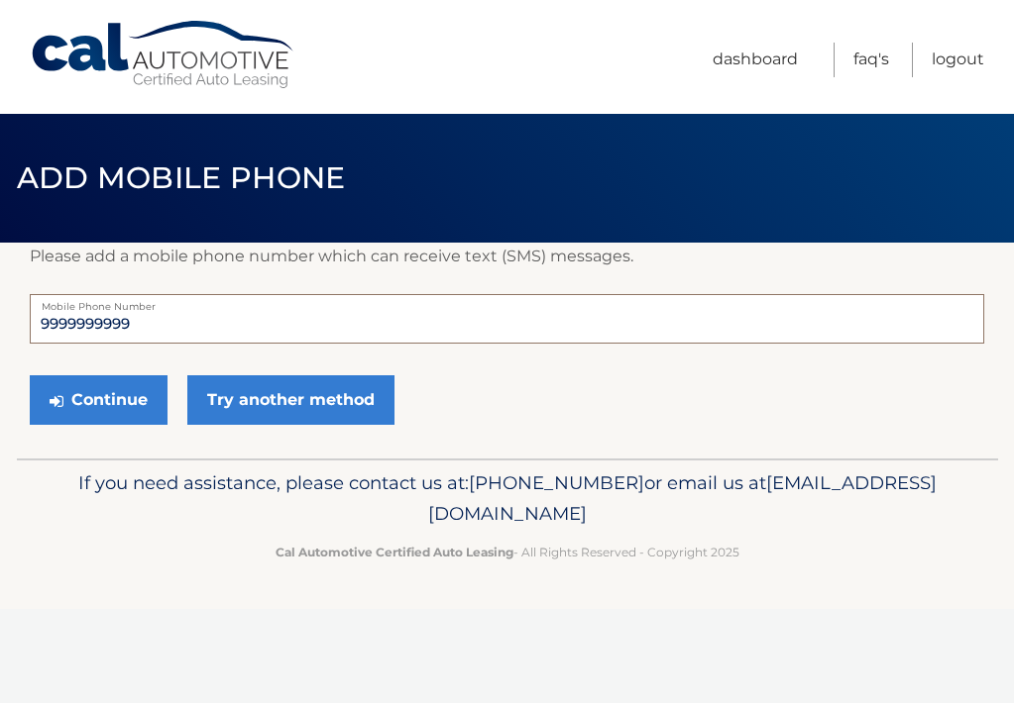
click at [149, 331] on input "9999999999" at bounding box center [507, 319] width 954 height 50
type input "9"
type input "5163889920"
click at [143, 396] on button "Continue" at bounding box center [99, 401] width 138 height 50
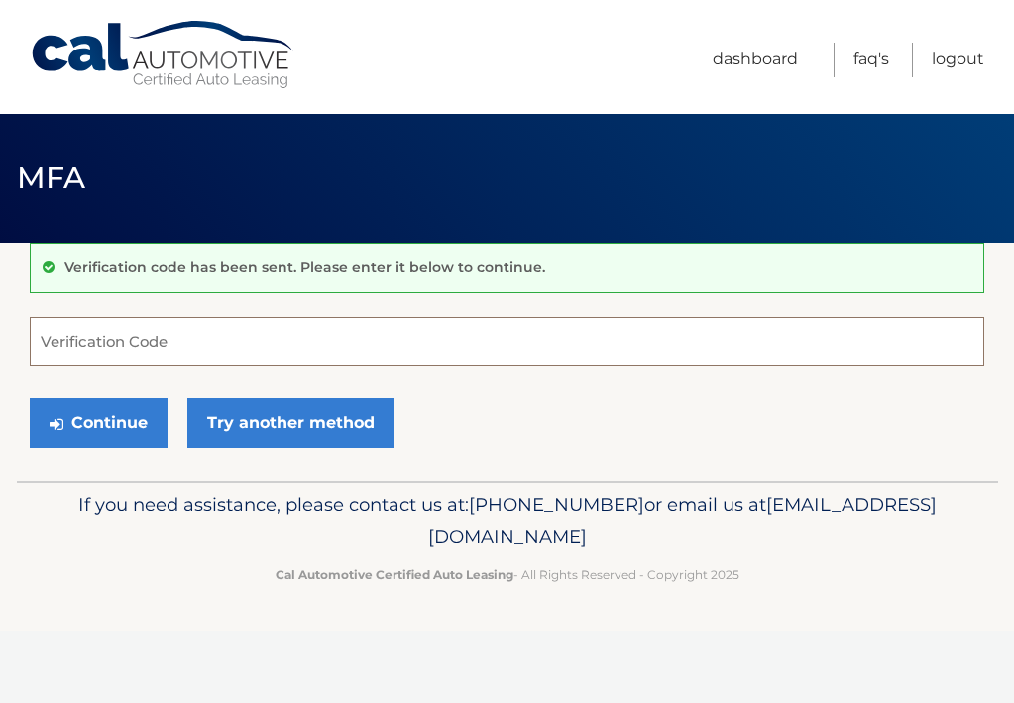
click at [126, 354] on input "Verification Code" at bounding box center [507, 342] width 954 height 50
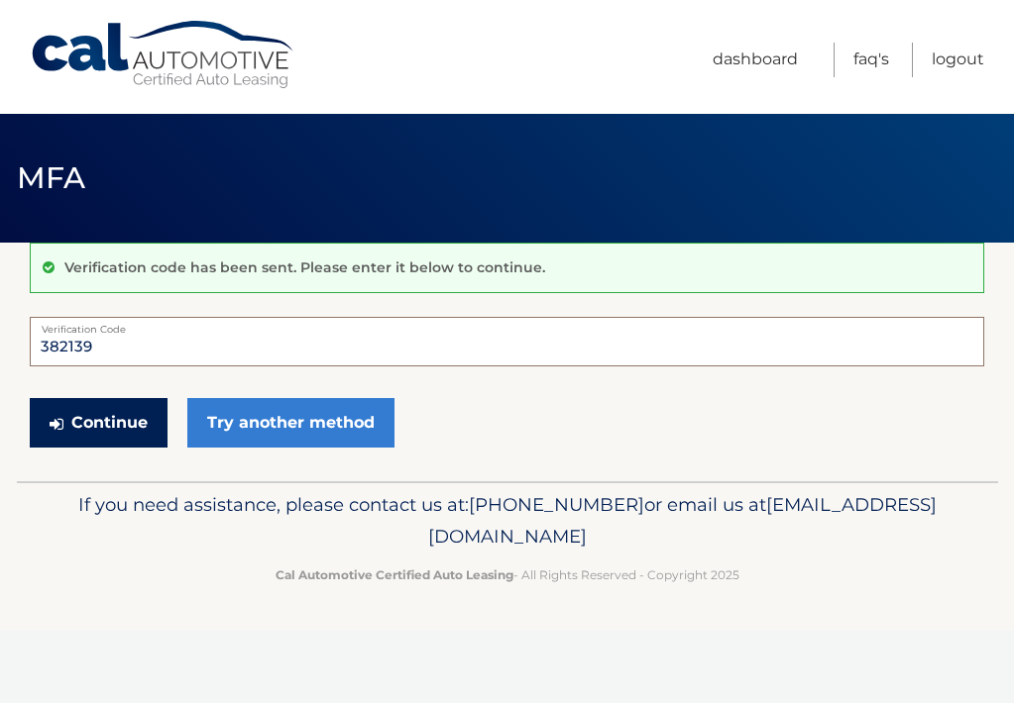
type input "382139"
click at [124, 417] on button "Continue" at bounding box center [99, 423] width 138 height 50
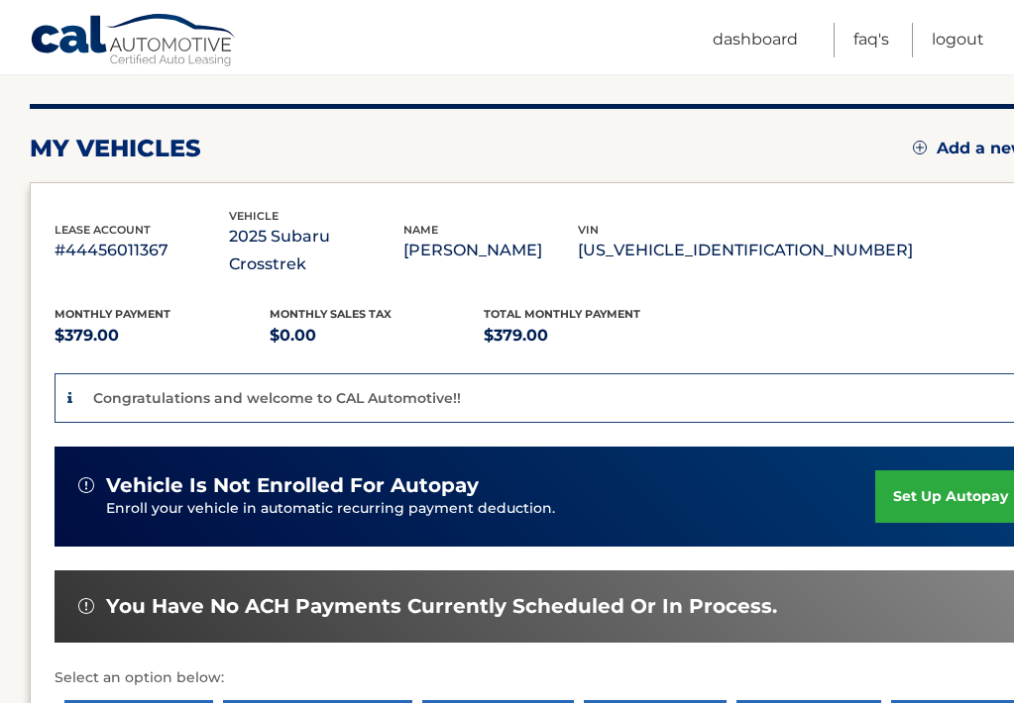
scroll to position [225, 0]
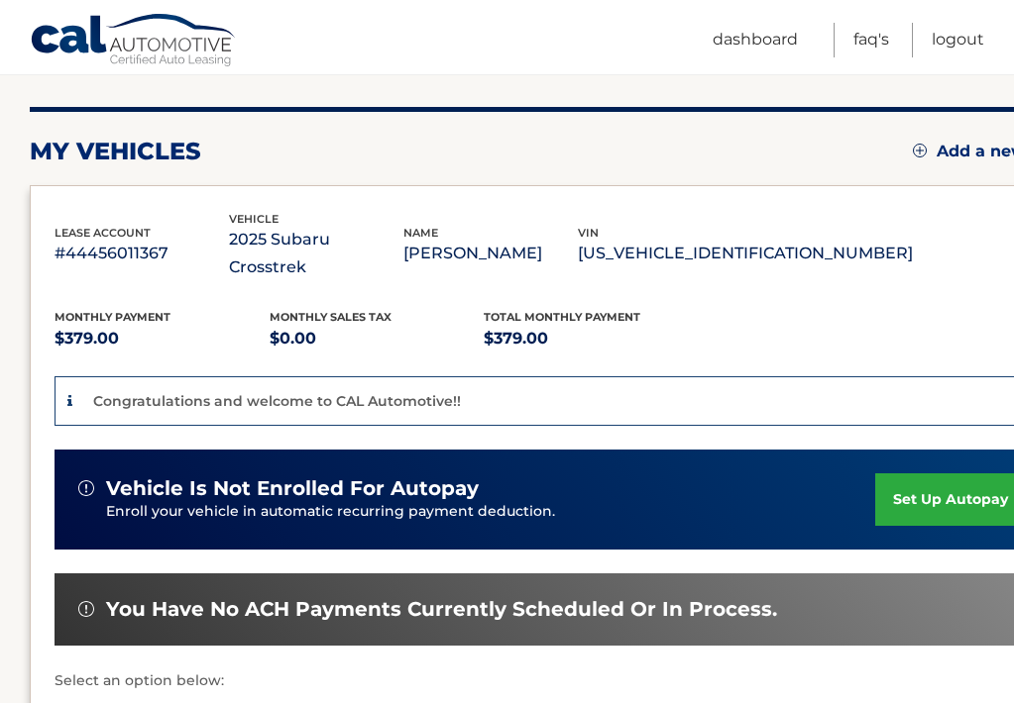
click at [906, 474] on link "set up autopay" at bounding box center [950, 500] width 151 height 53
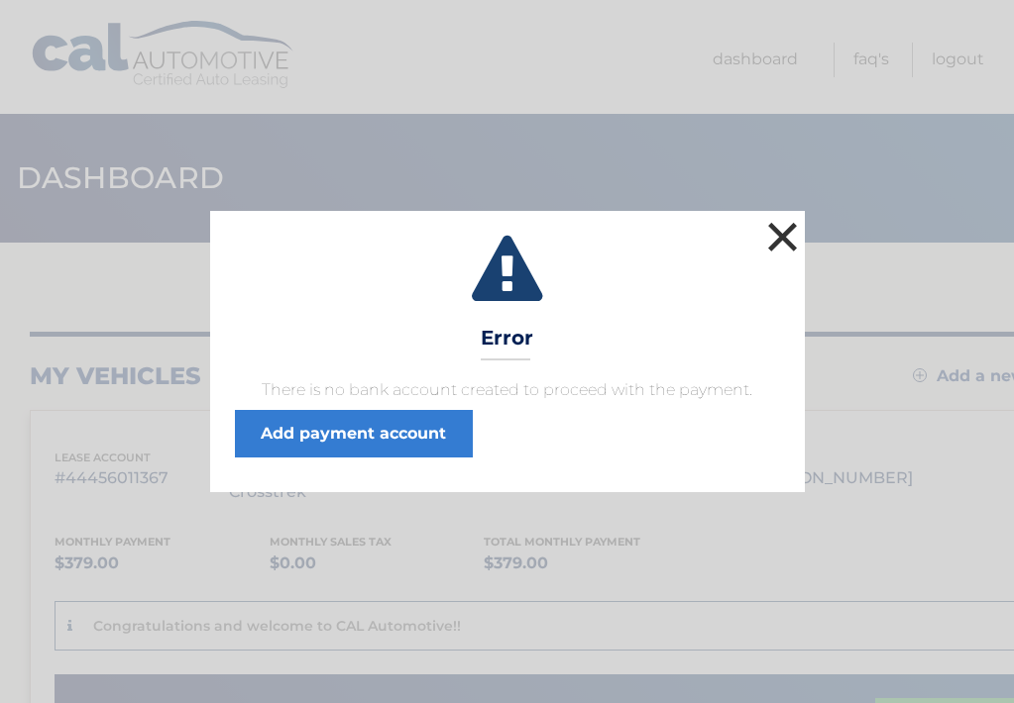
click at [778, 229] on button "×" at bounding box center [783, 237] width 40 height 40
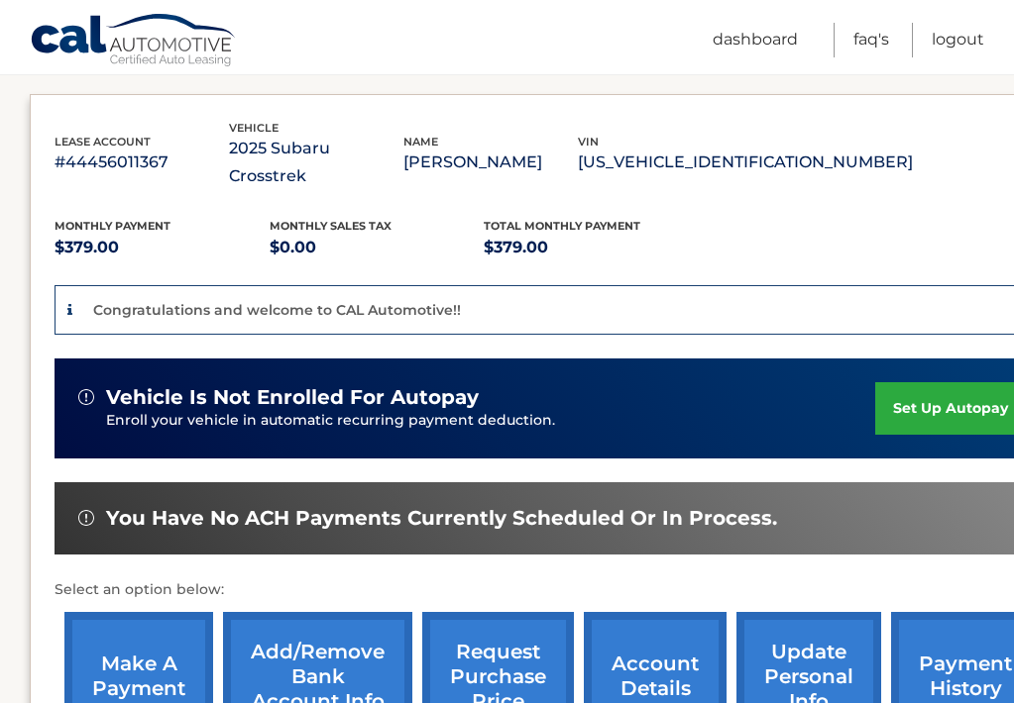
scroll to position [319, 0]
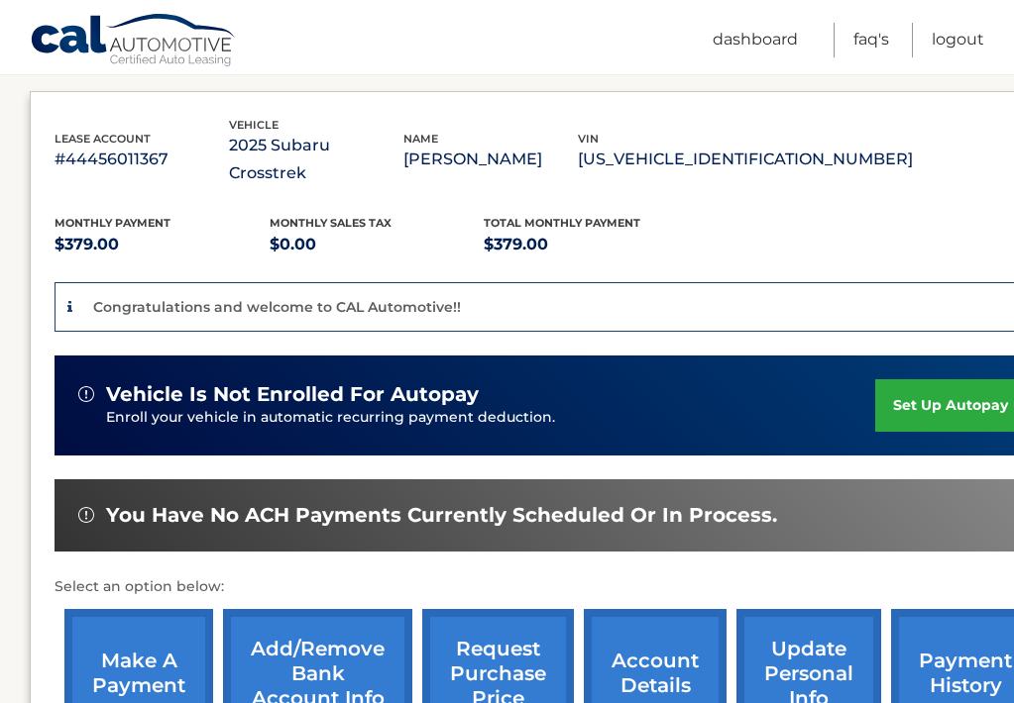
click at [897, 379] on link "set up autopay" at bounding box center [950, 405] width 151 height 53
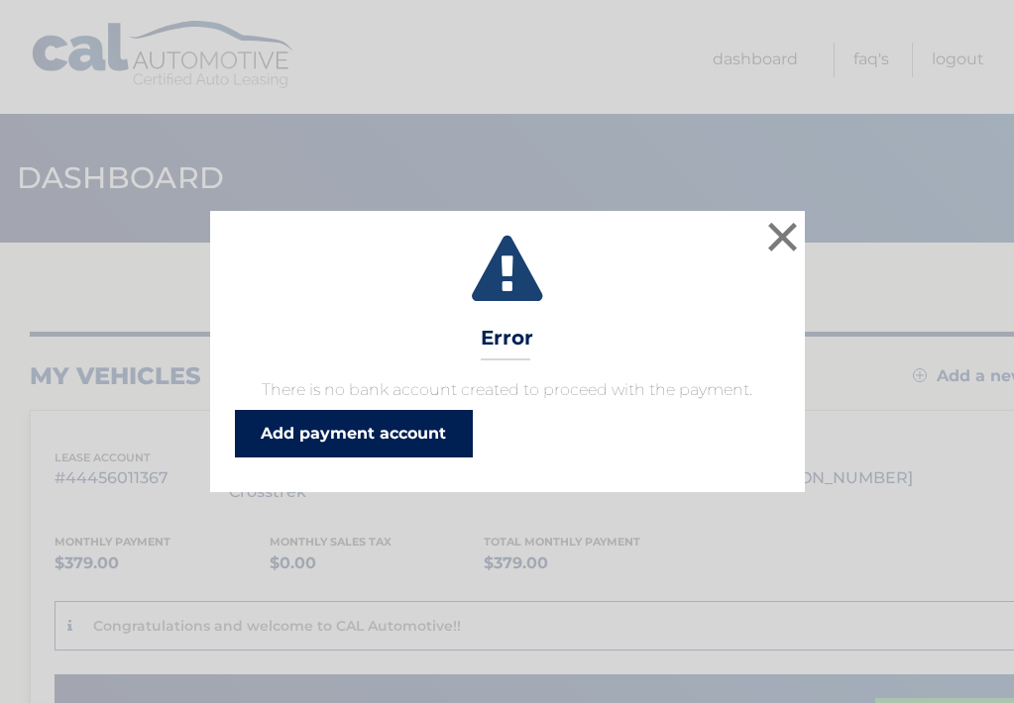
click at [430, 442] on link "Add payment account" at bounding box center [354, 434] width 238 height 48
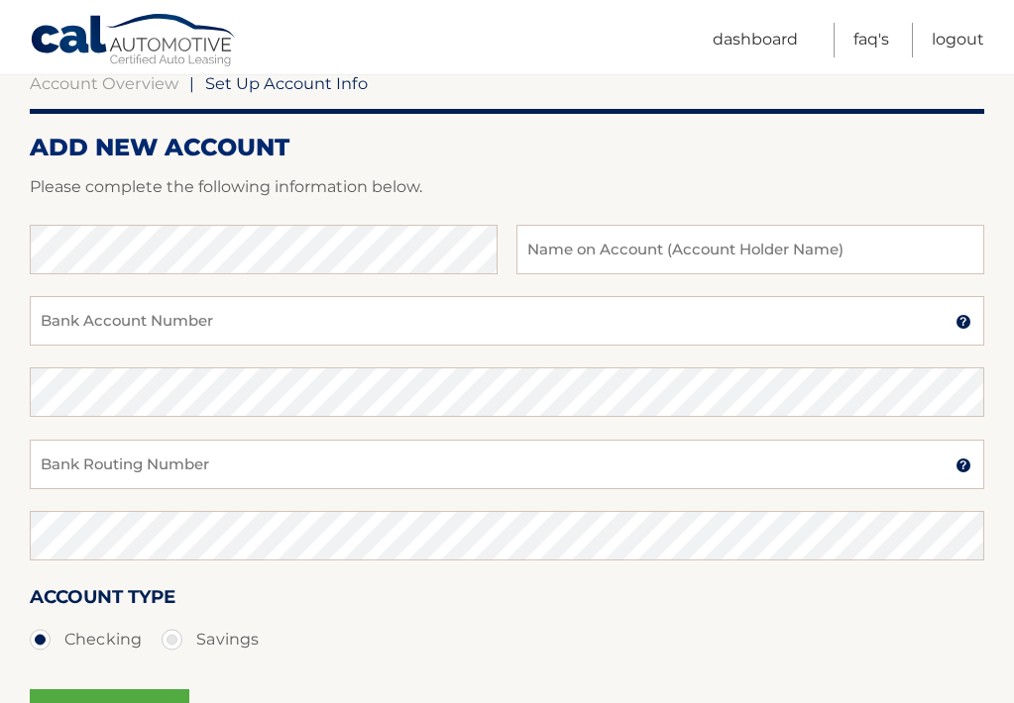
scroll to position [197, 0]
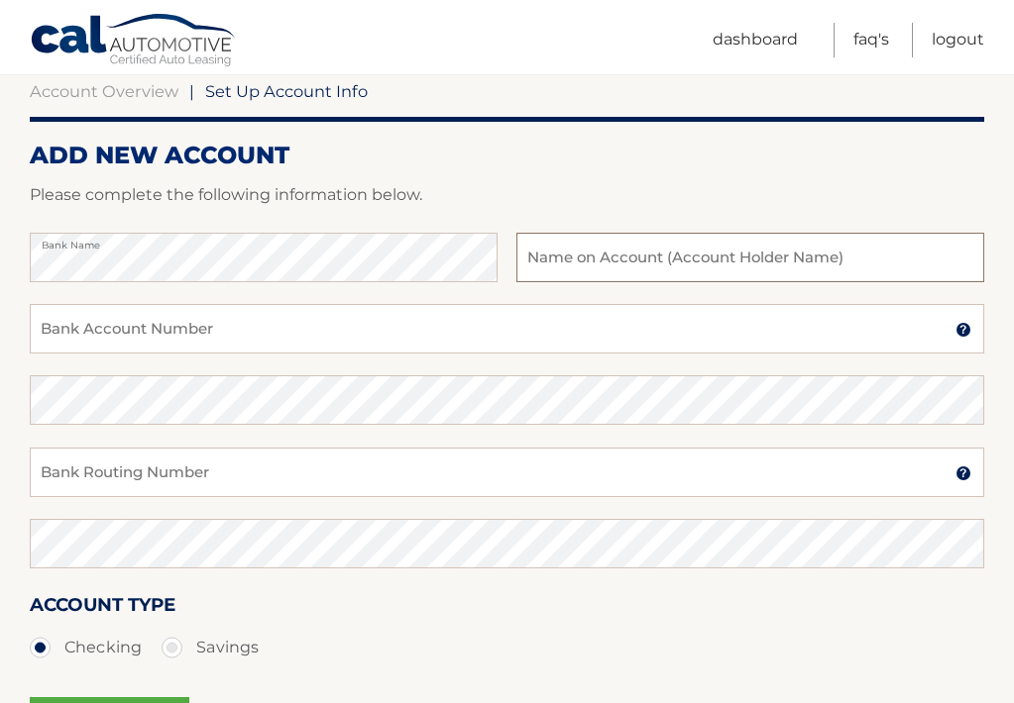
click at [629, 259] on input "text" at bounding box center [750, 258] width 468 height 50
type input "Lynn Walka"
click at [372, 332] on input "Bank Account Number" at bounding box center [507, 329] width 954 height 50
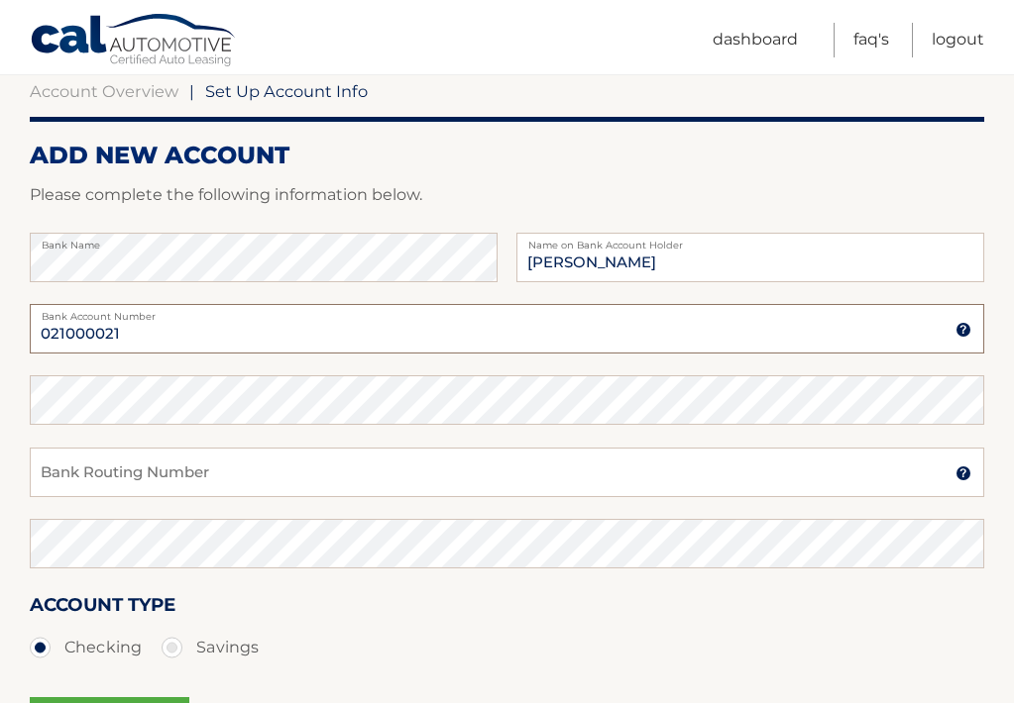
type input "021000021"
click at [276, 464] on input "Bank Routing Number" at bounding box center [507, 473] width 954 height 50
type input "021000021"
click at [20, 398] on section "Account Overview | Set Up Account Info ADD NEW ACCOUNT Please complete the foll…" at bounding box center [507, 424] width 1014 height 756
drag, startPoint x: 130, startPoint y: 328, endPoint x: 12, endPoint y: 331, distance: 117.9
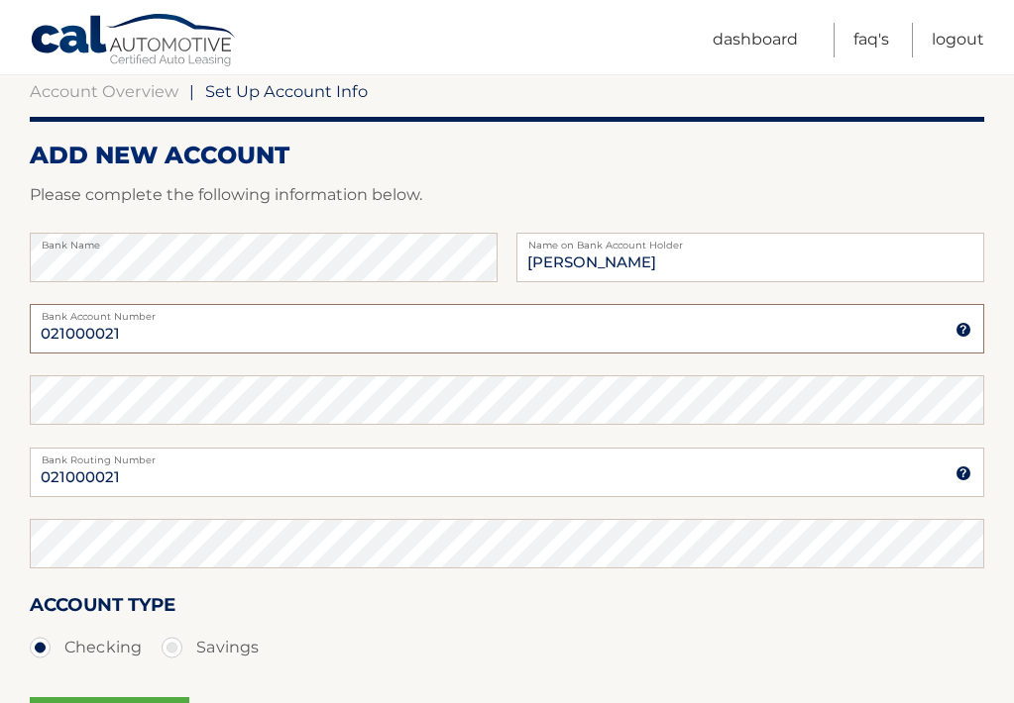
click at [11, 331] on section "Account Overview | Set Up Account Info ADD NEW ACCOUNT Please complete the foll…" at bounding box center [507, 424] width 1014 height 756
click at [232, 328] on input "Bank Account Number" at bounding box center [507, 329] width 954 height 50
type input "789510713"
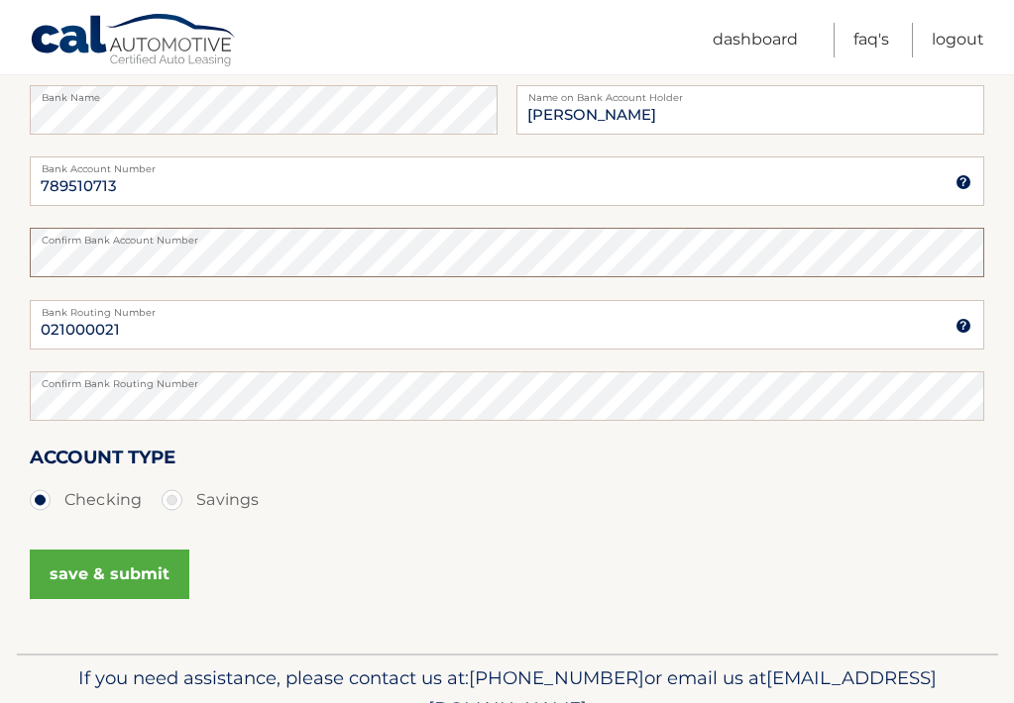
scroll to position [346, 0]
click at [156, 578] on button "save & submit" at bounding box center [110, 574] width 160 height 50
click at [147, 567] on button "save & submit" at bounding box center [110, 574] width 160 height 50
click at [81, 570] on button "save & submit" at bounding box center [110, 574] width 160 height 50
click at [43, 510] on label "Checking" at bounding box center [86, 500] width 112 height 40
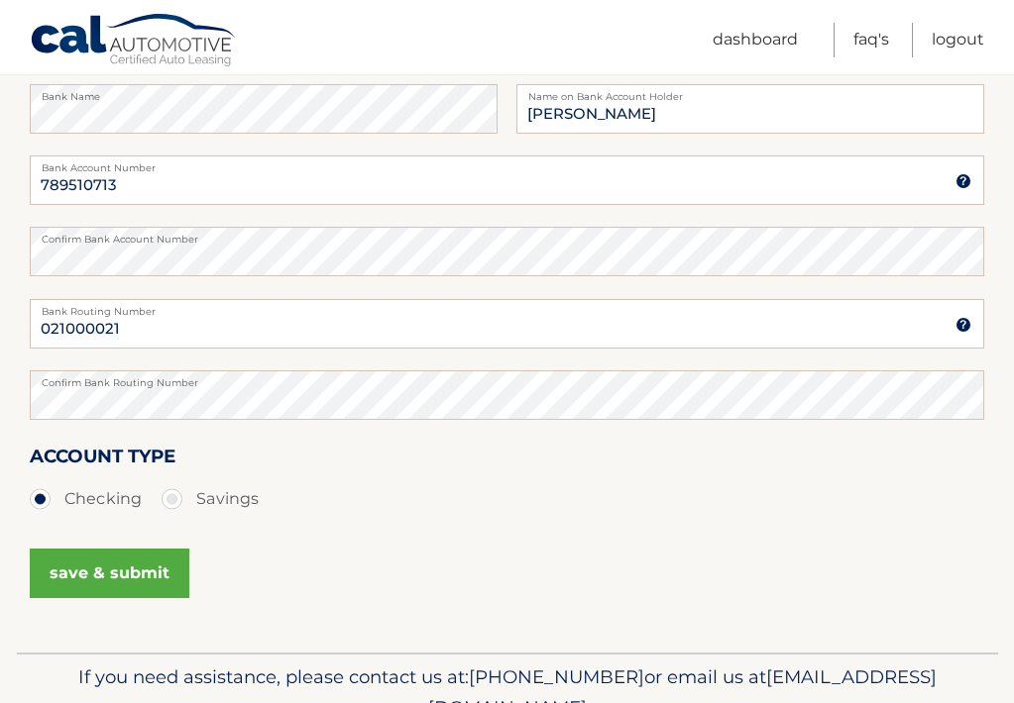
click at [43, 510] on input "Checking" at bounding box center [48, 496] width 20 height 32
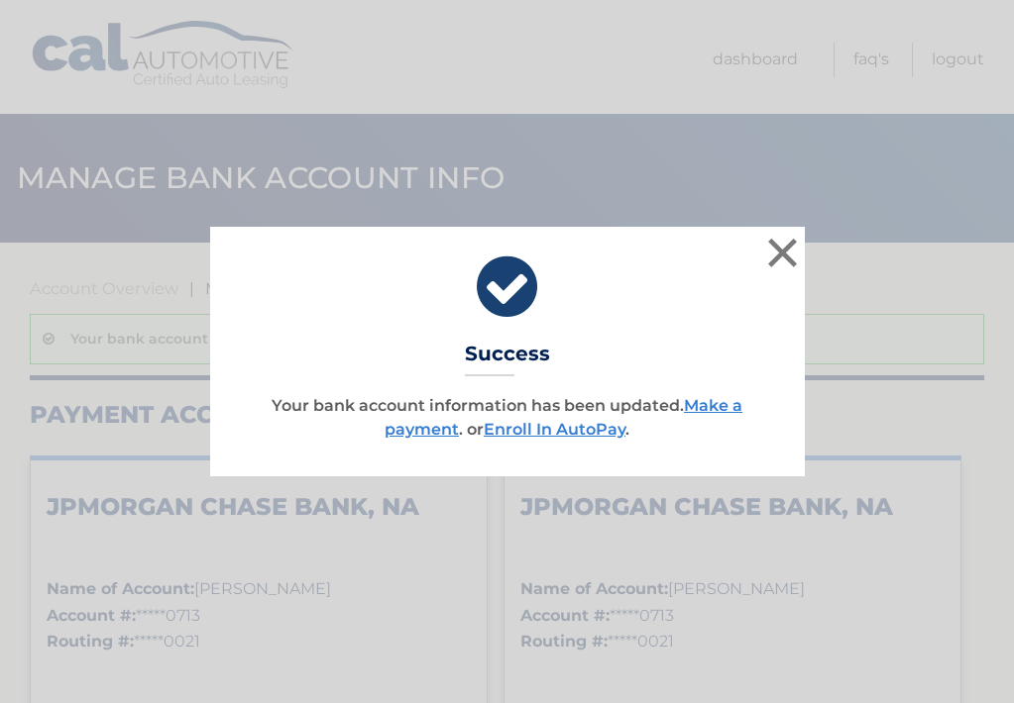
click at [89, 585] on div "× Success Your bank account information has been updated. Make a payment . or E…" at bounding box center [507, 351] width 1014 height 703
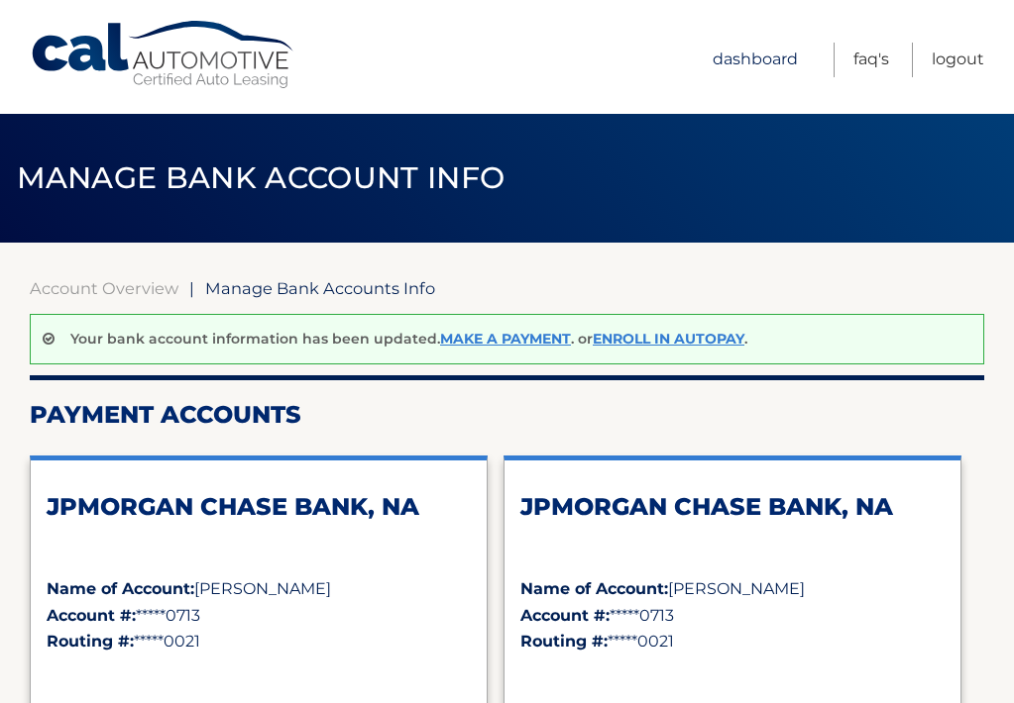
click at [752, 61] on link "Dashboard" at bounding box center [754, 60] width 85 height 35
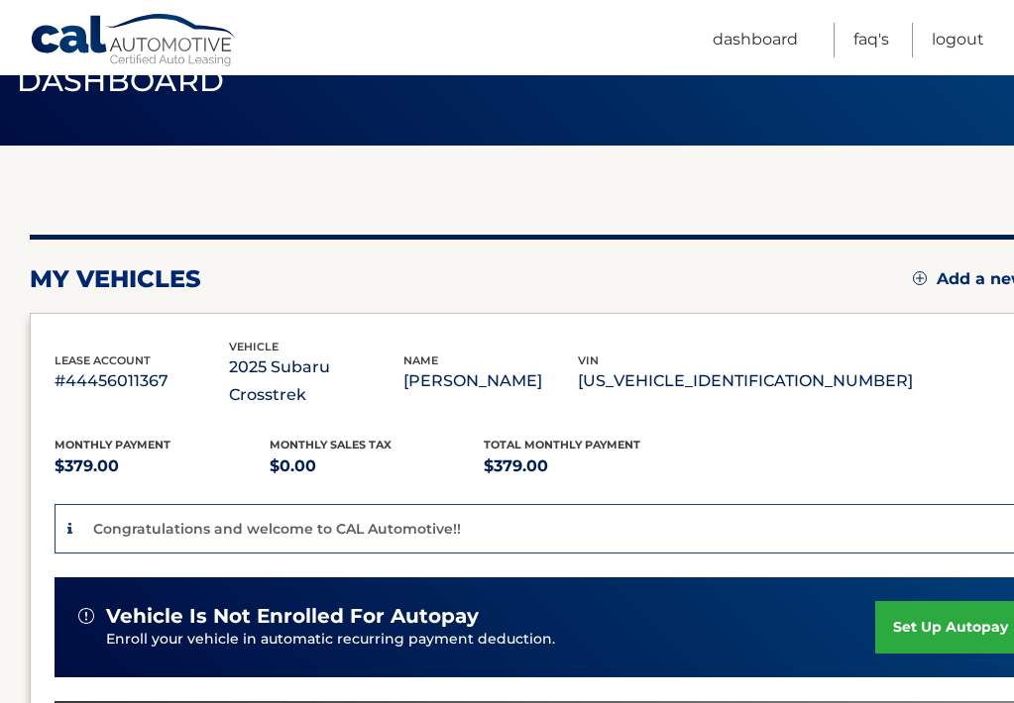
scroll to position [108, 0]
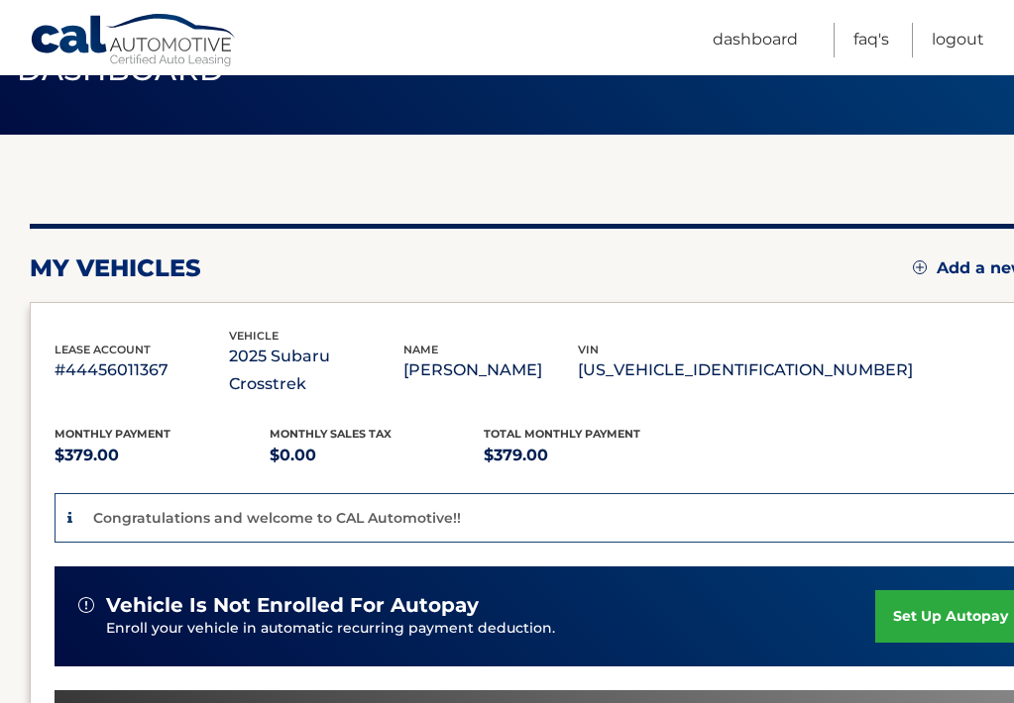
click at [752, 61] on ul "Dashboard FAQ's Logout" at bounding box center [847, 37] width 271 height 74
click at [948, 591] on link "set up autopay" at bounding box center [950, 617] width 151 height 53
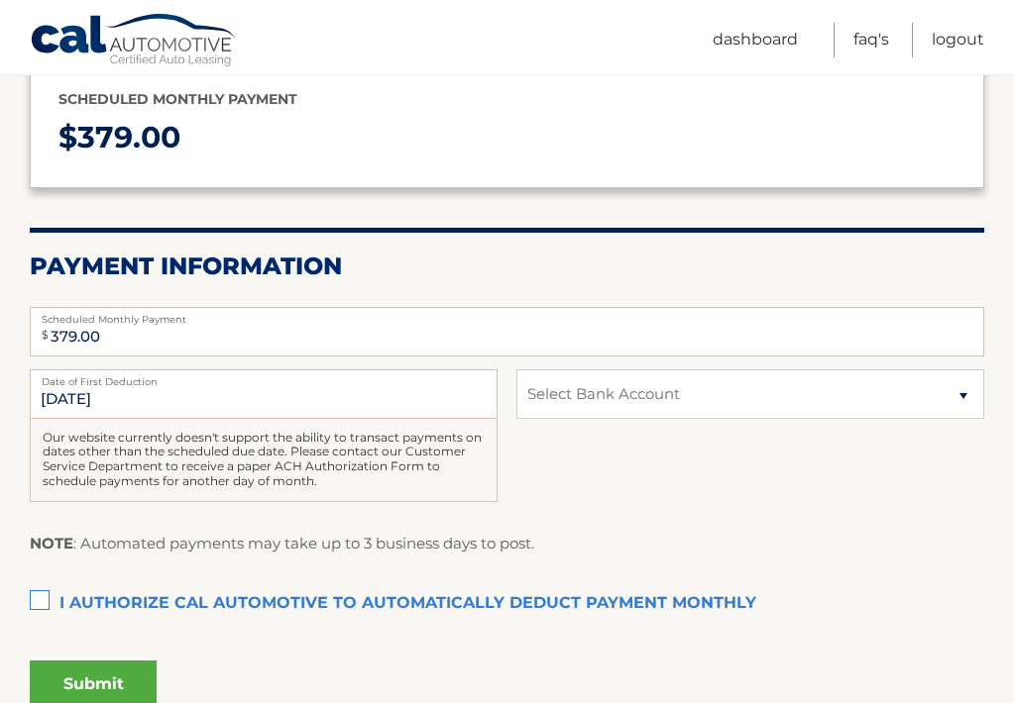
scroll to position [255, 0]
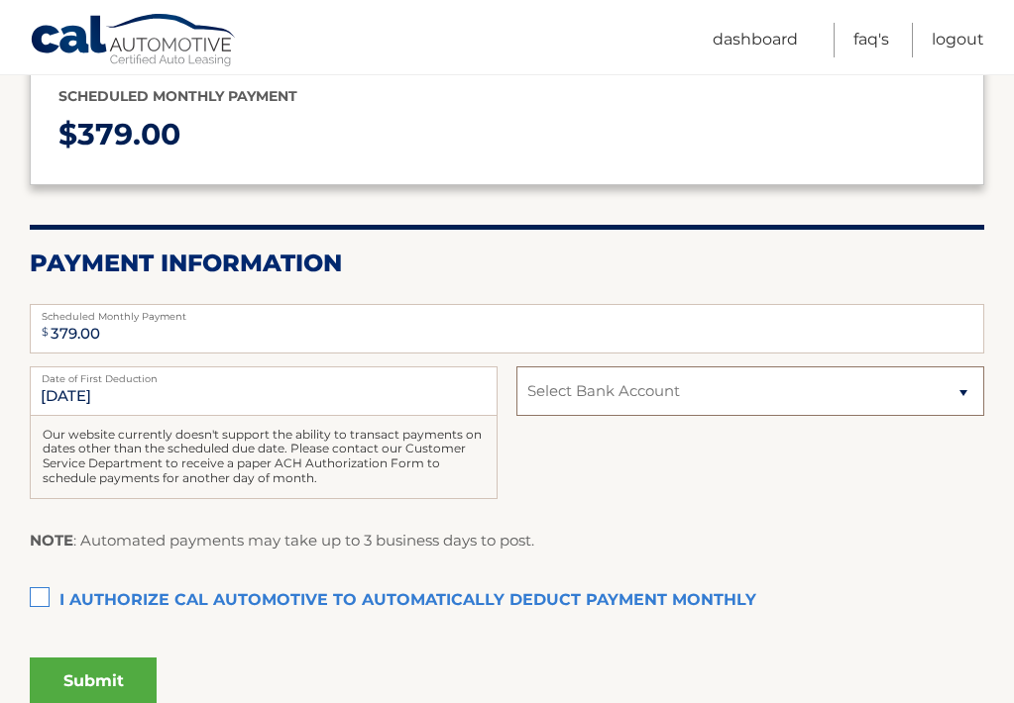
select select "ZTdiZDNkZTUtOGRhMS00OWRiLWI1NjktNzUzZGY4MDg2ZmMy"
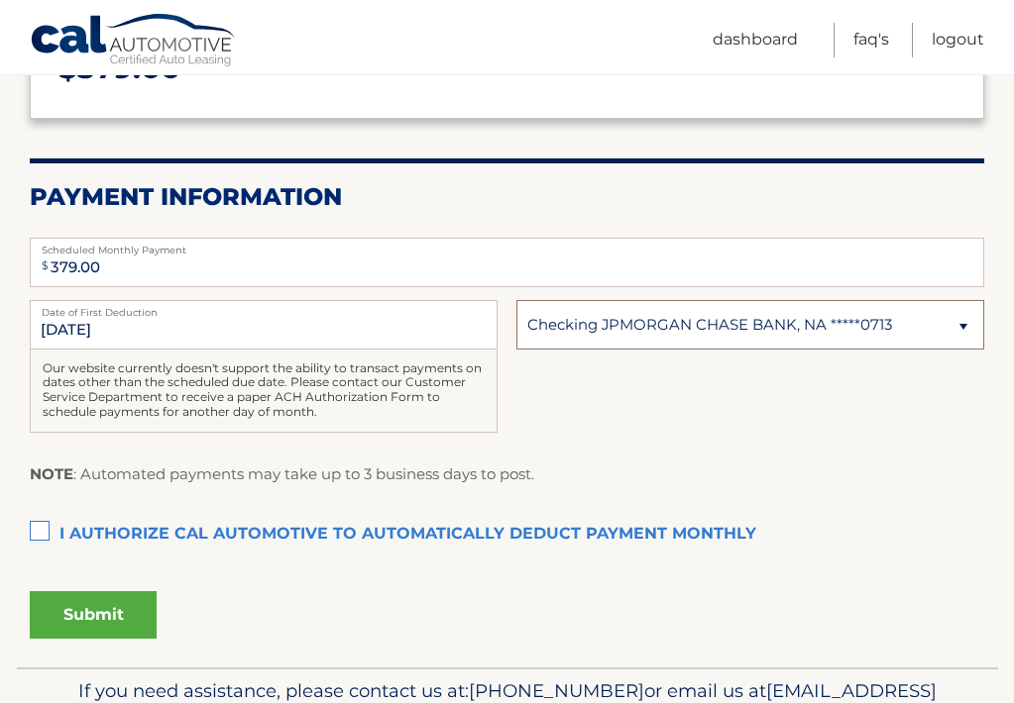
scroll to position [324, 0]
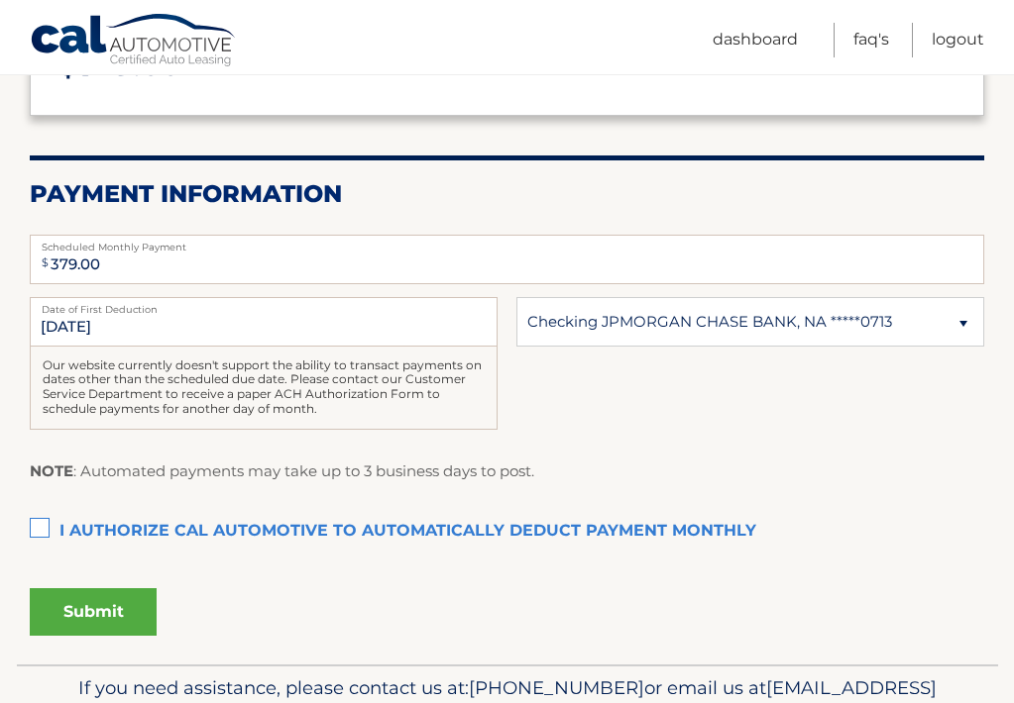
click at [46, 515] on label "I authorize cal automotive to automatically deduct payment monthly This checkbo…" at bounding box center [507, 532] width 954 height 40
click at [0, 0] on input "I authorize cal automotive to automatically deduct payment monthly This checkbo…" at bounding box center [0, 0] width 0 height 0
click at [46, 515] on label "I authorize cal automotive to automatically deduct payment monthly This checkbo…" at bounding box center [507, 532] width 954 height 40
click at [0, 0] on input "I authorize cal automotive to automatically deduct payment monthly This checkbo…" at bounding box center [0, 0] width 0 height 0
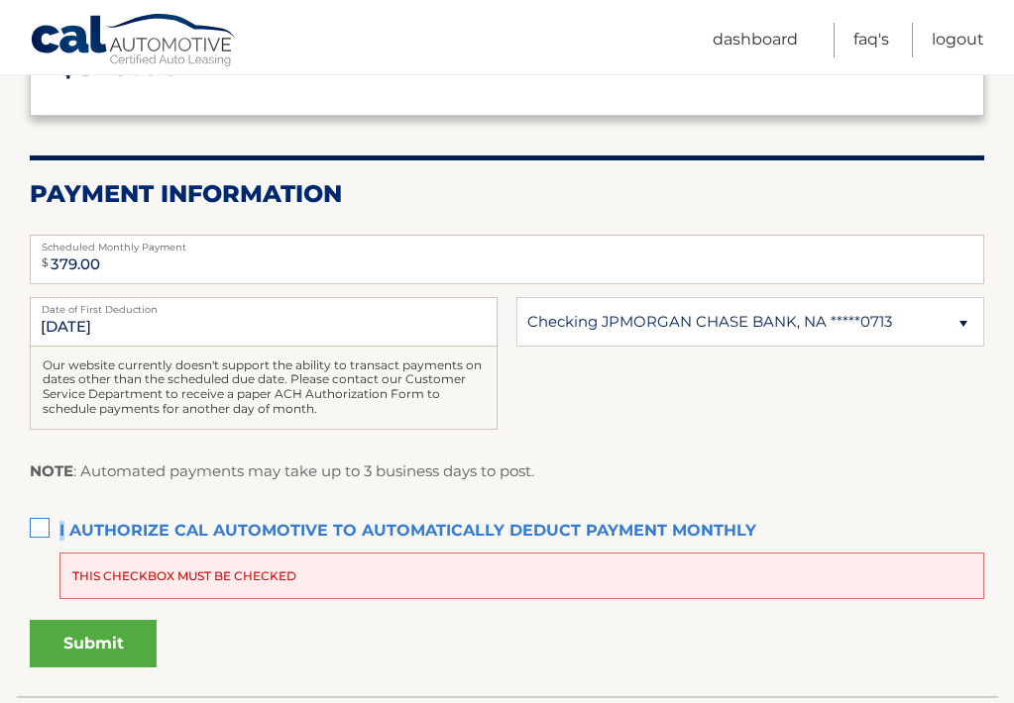
click at [38, 529] on label "I authorize cal automotive to automatically deduct payment monthly This checkbo…" at bounding box center [507, 532] width 954 height 40
click at [0, 0] on input "I authorize cal automotive to automatically deduct payment monthly This checkbo…" at bounding box center [0, 0] width 0 height 0
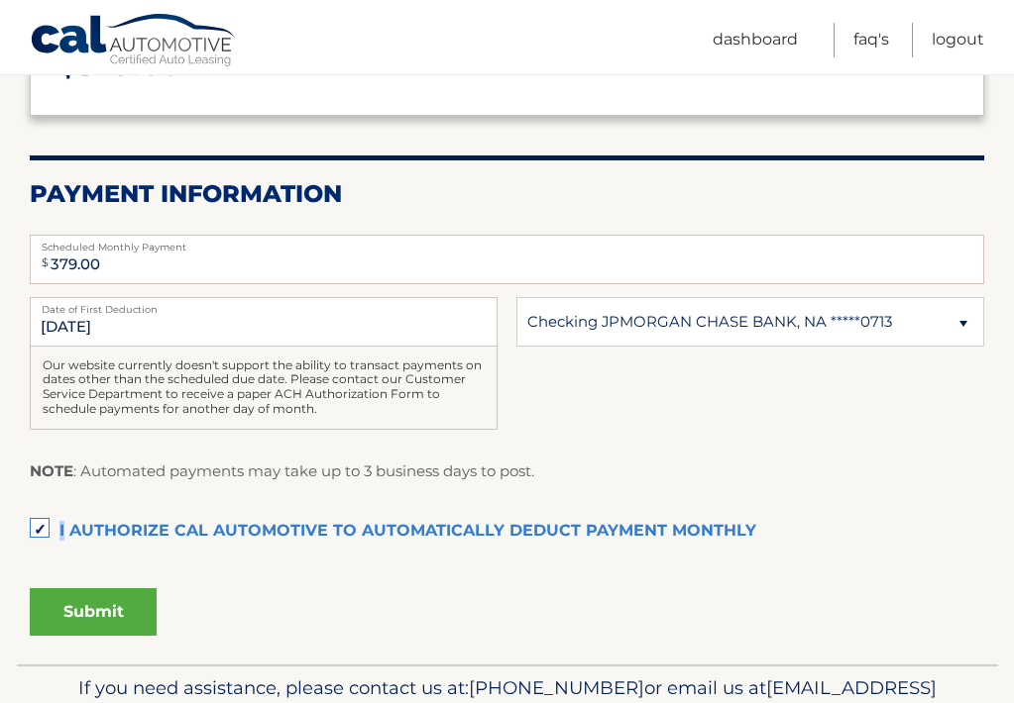
click at [74, 606] on button "Submit" at bounding box center [93, 613] width 127 height 48
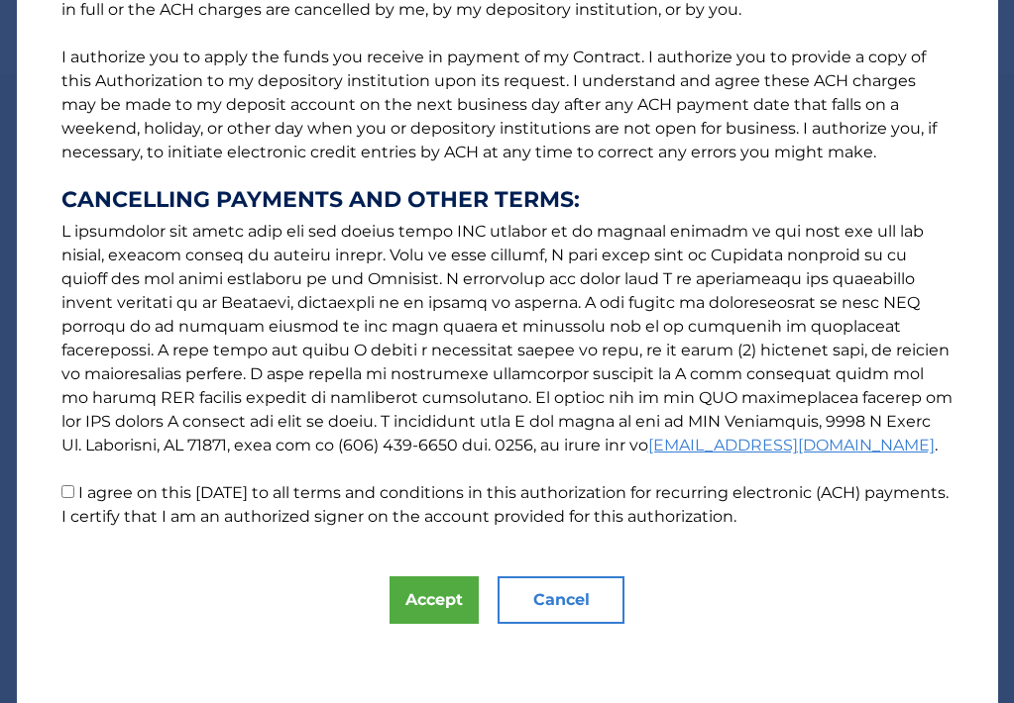
scroll to position [233, 0]
click at [427, 598] on button "Accept" at bounding box center [433, 601] width 89 height 48
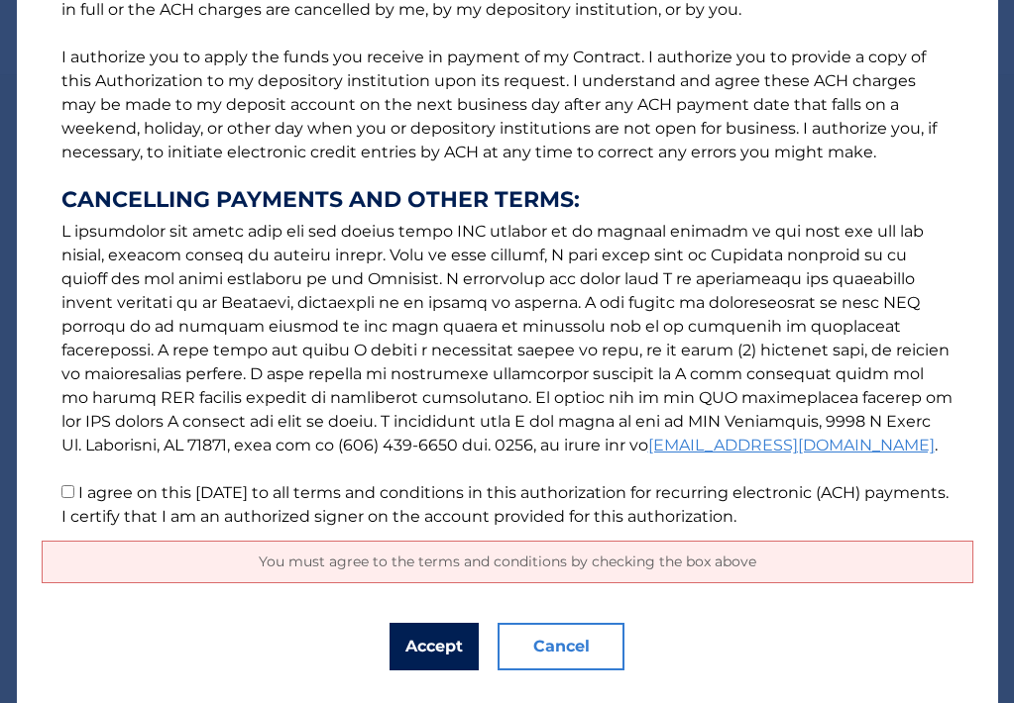
click at [426, 650] on button "Accept" at bounding box center [433, 647] width 89 height 48
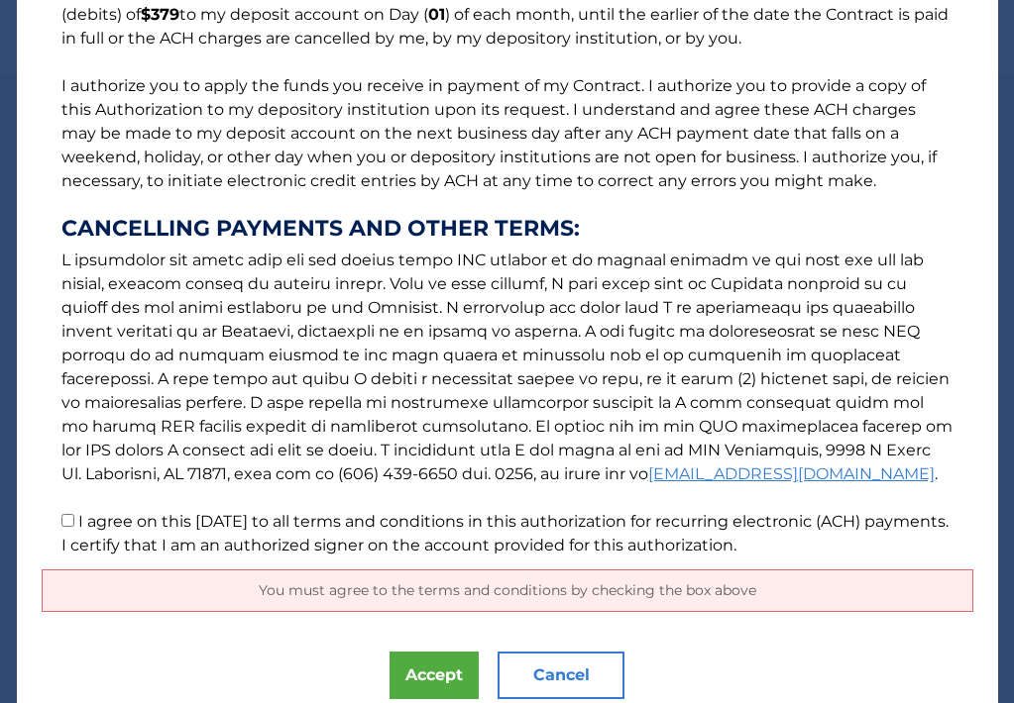
scroll to position [279, 0]
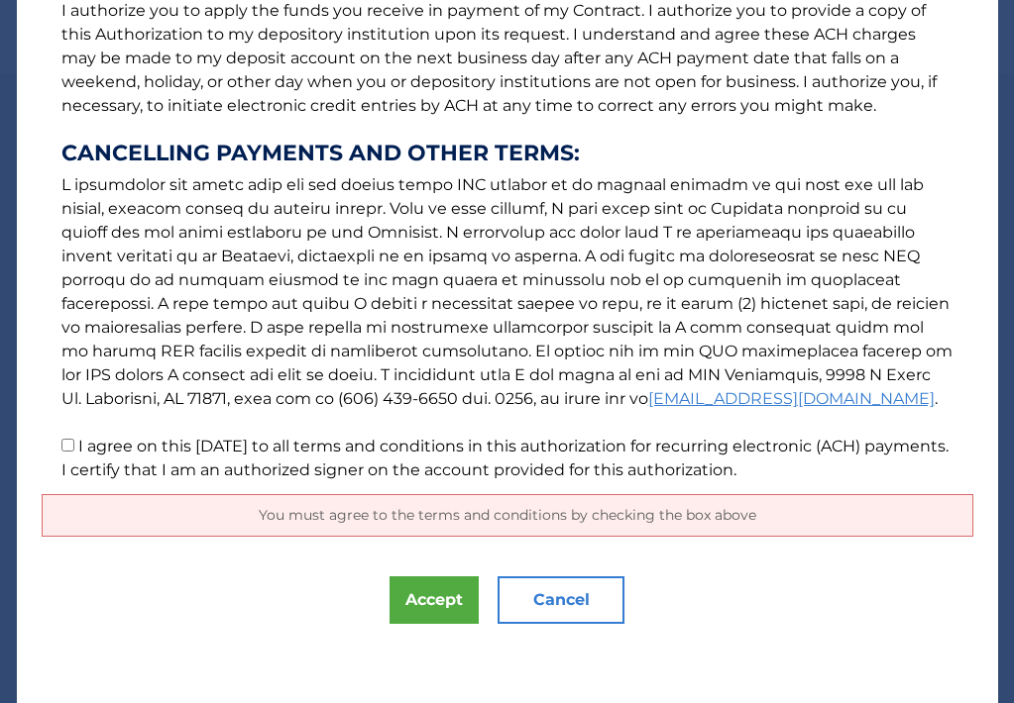
click at [66, 449] on input "I agree on this 09/22/2025 to all terms and conditions in this authorization fo…" at bounding box center [67, 445] width 13 height 13
checkbox input "true"
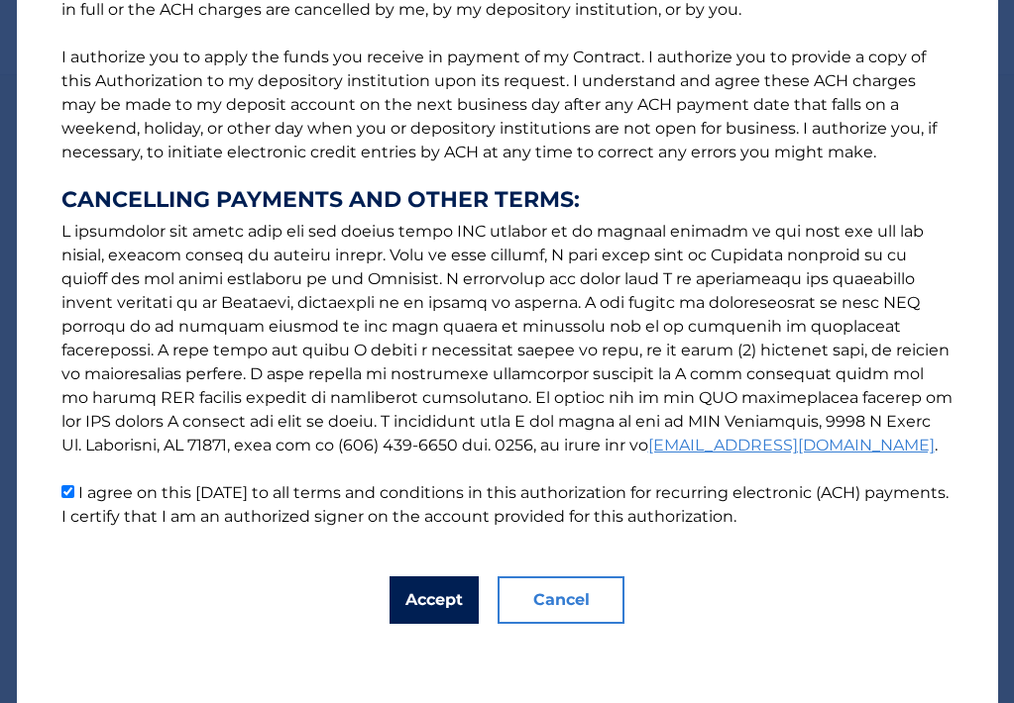
click at [423, 577] on button "Accept" at bounding box center [433, 601] width 89 height 48
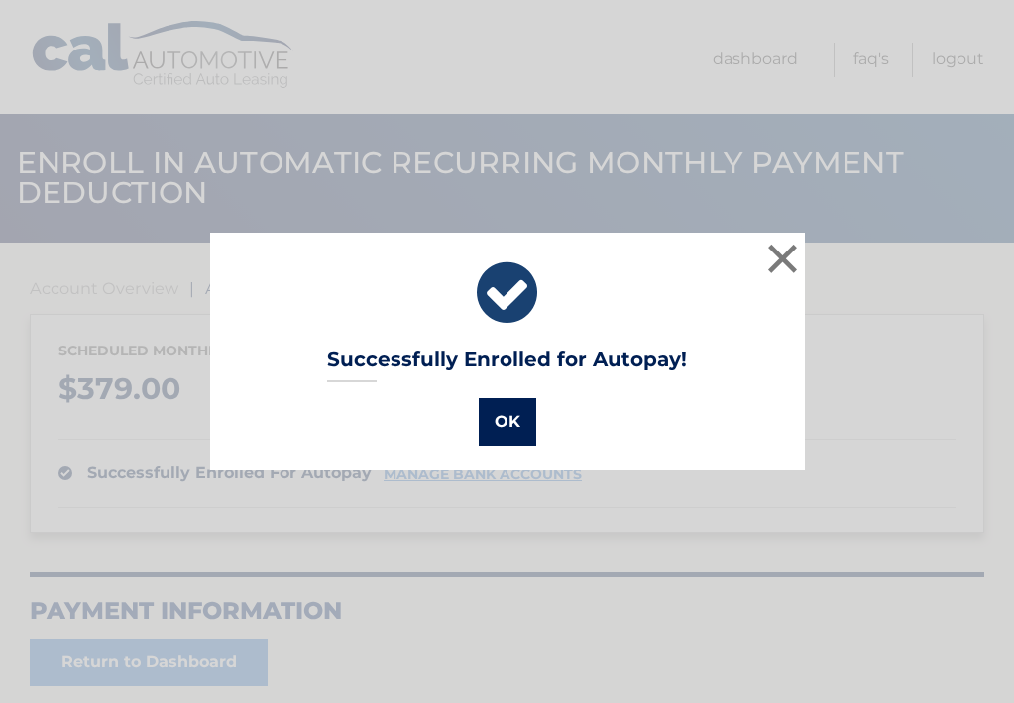
click at [507, 419] on button "OK" at bounding box center [507, 422] width 57 height 48
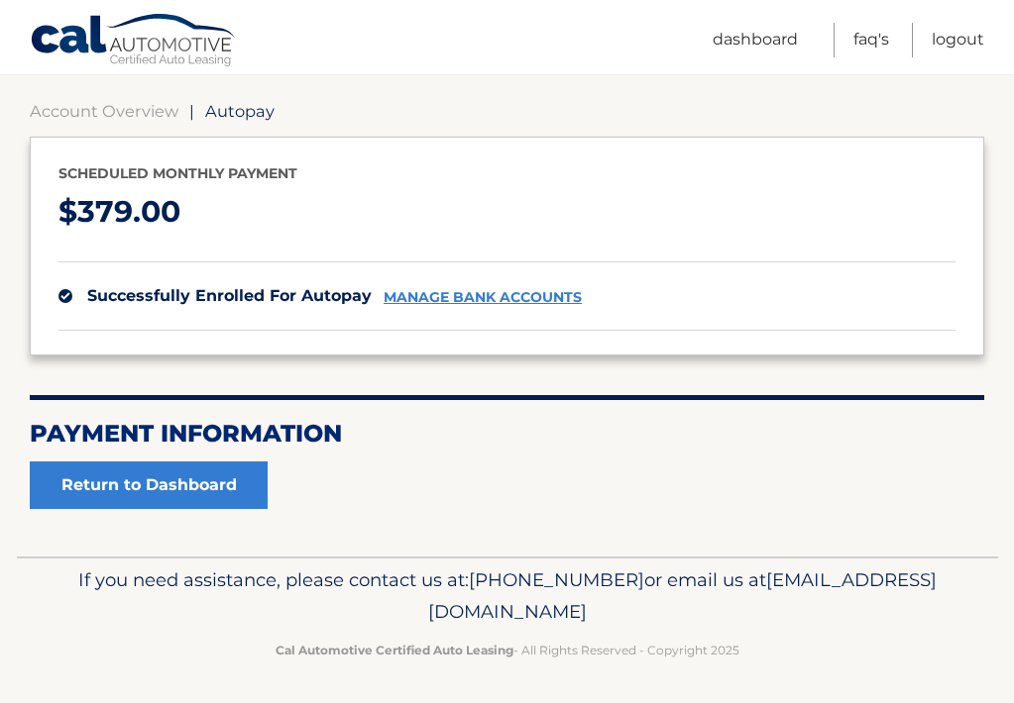
scroll to position [176, 0]
